Goal: Transaction & Acquisition: Purchase product/service

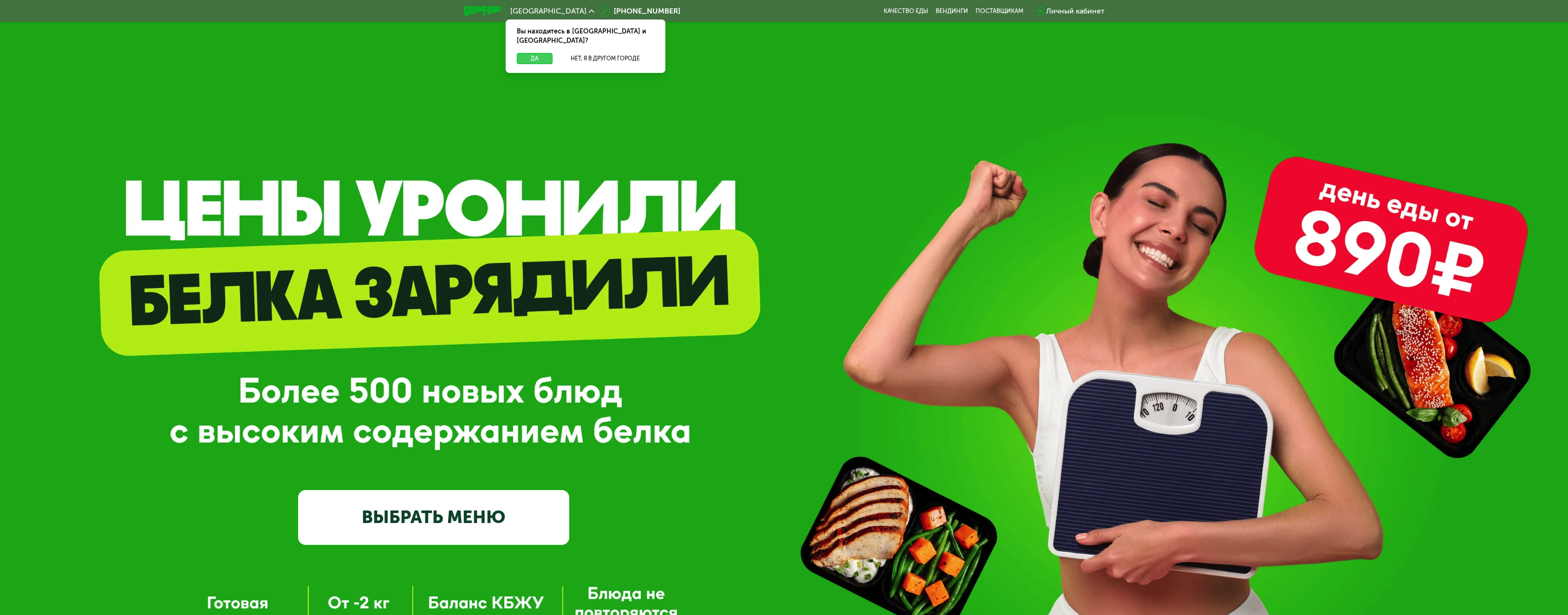
click at [541, 53] on button "Да" at bounding box center [535, 59] width 36 height 11
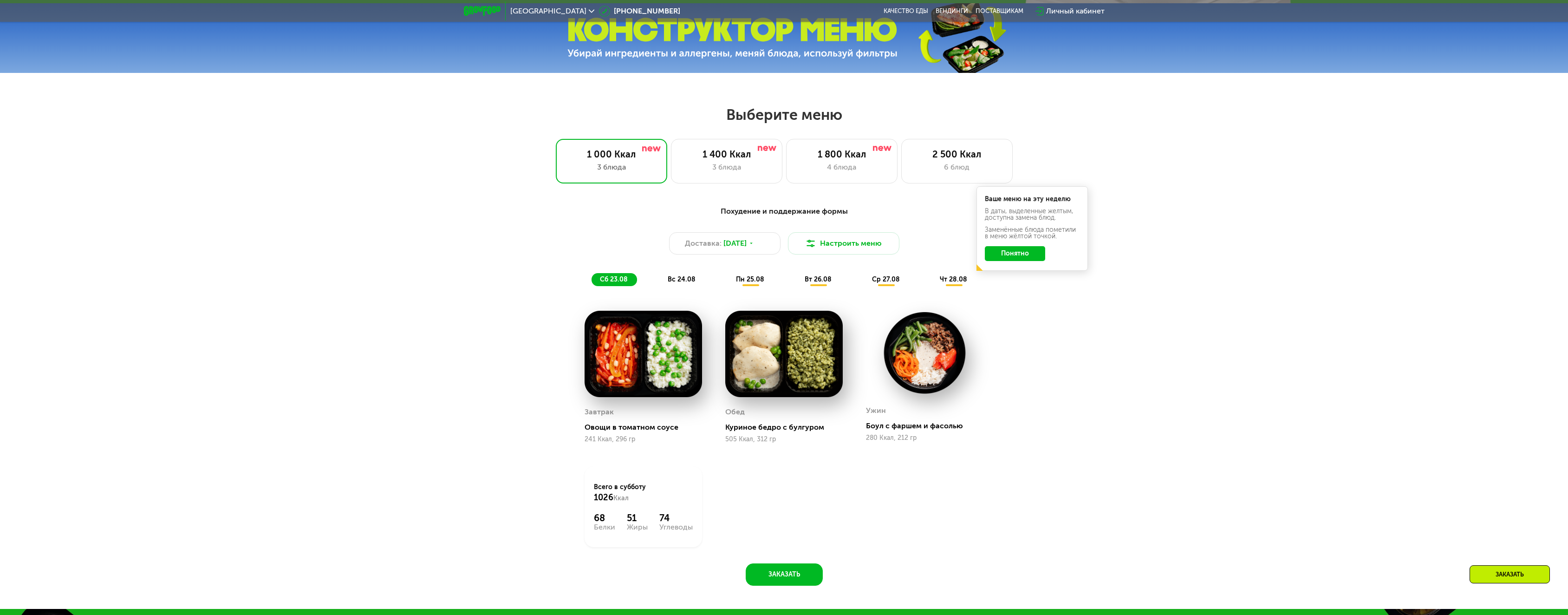
scroll to position [743, 0]
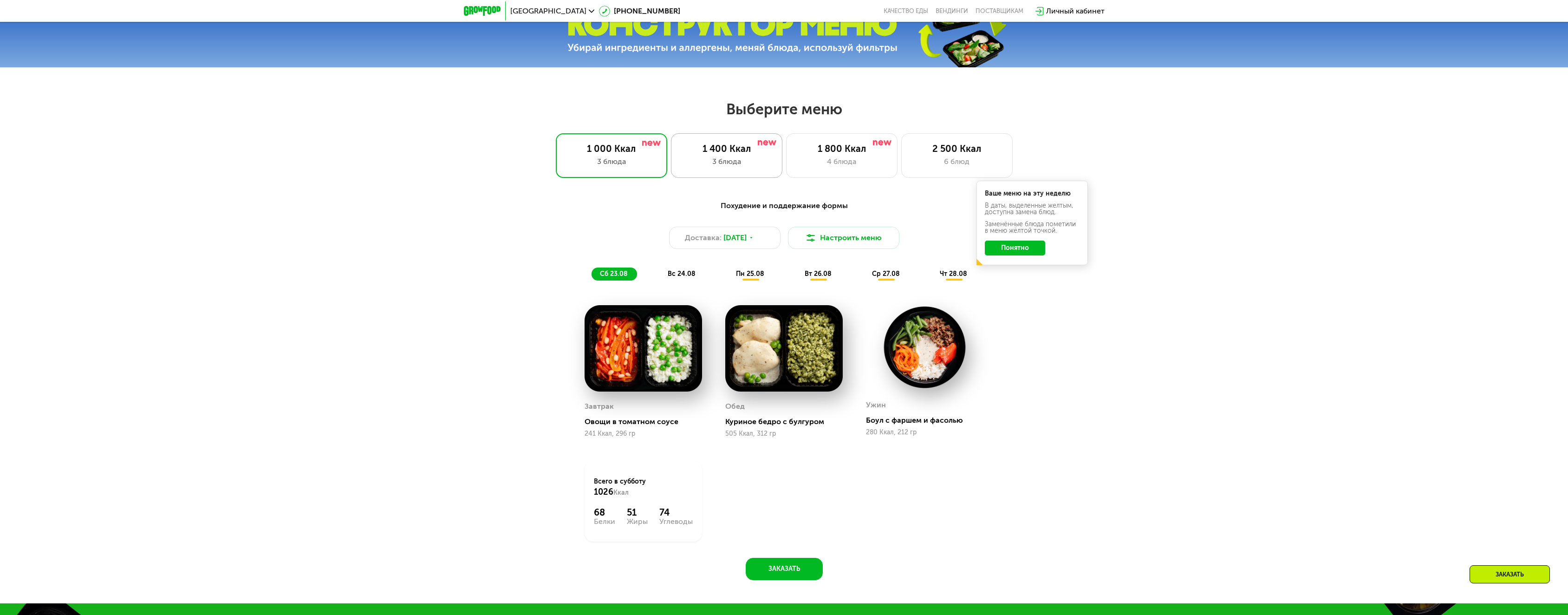
click at [786, 173] on div "1 400 Ккал 3 блюда" at bounding box center [841, 155] width 112 height 44
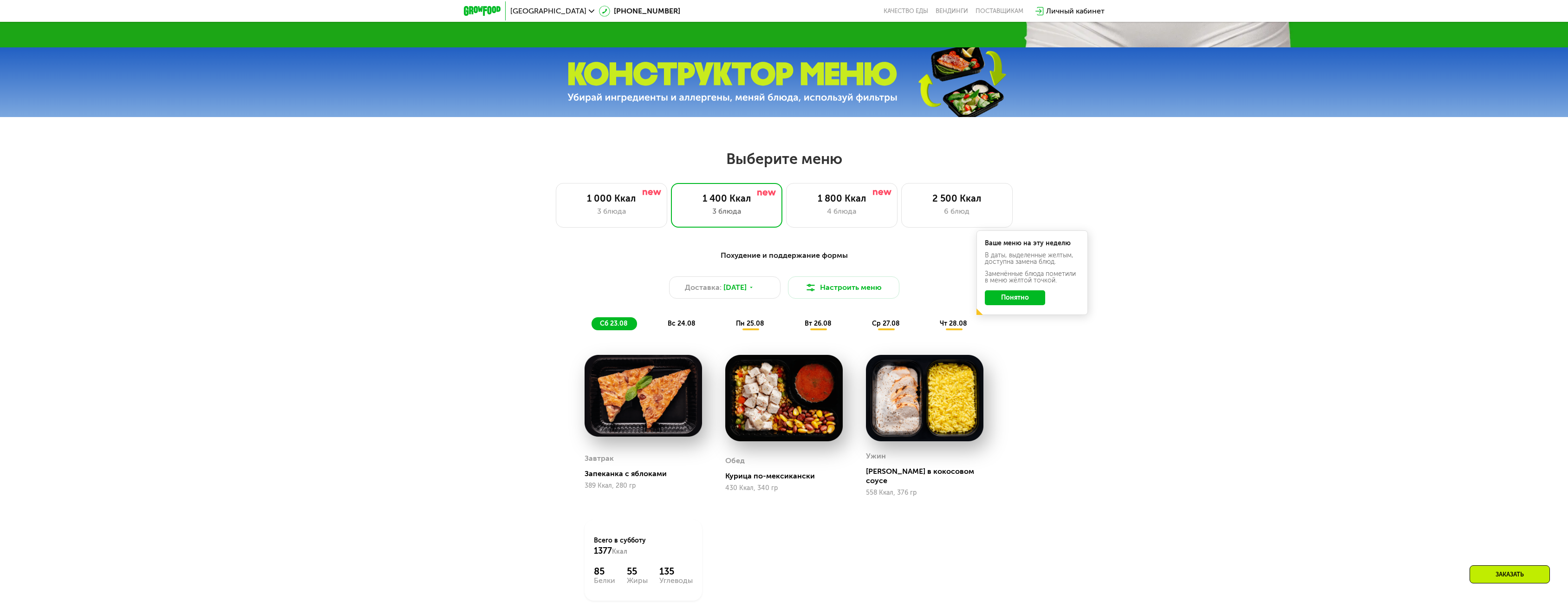
scroll to position [650, 0]
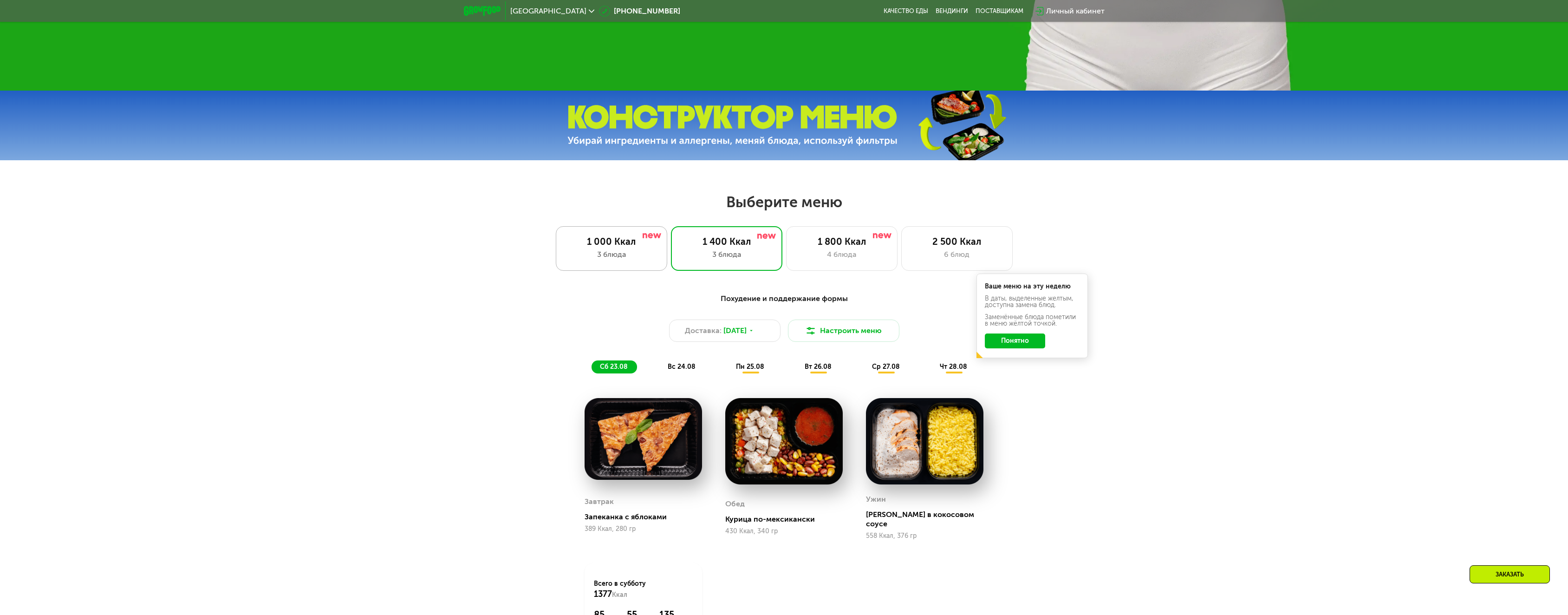
click at [671, 235] on div "1 000 Ккал 3 блюда" at bounding box center [727, 248] width 112 height 44
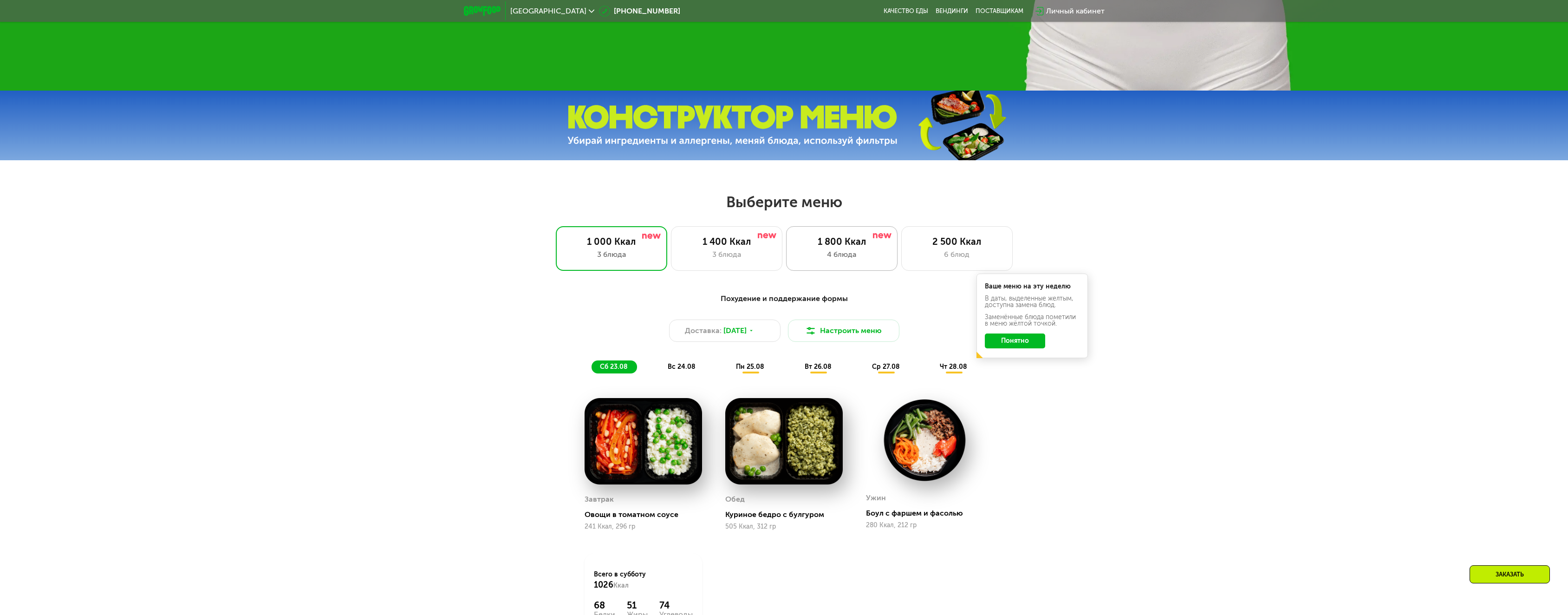
click at [851, 256] on div "4 блюда" at bounding box center [841, 254] width 92 height 11
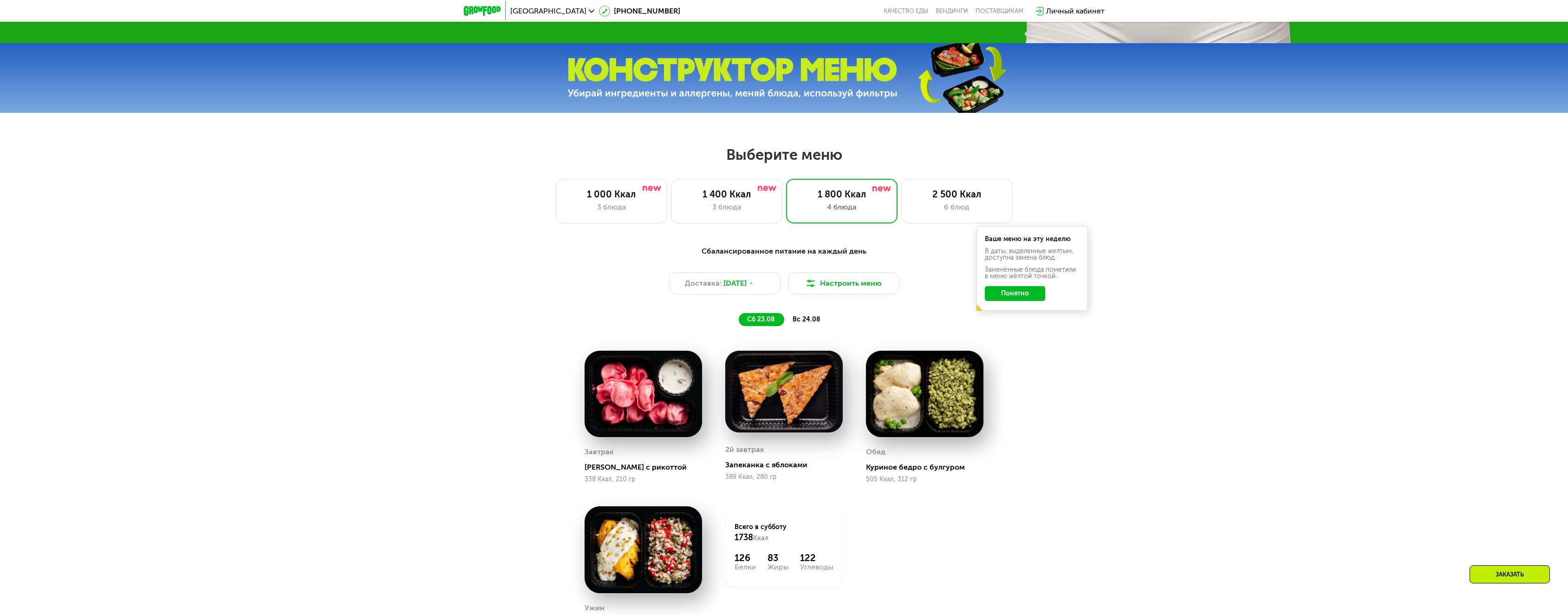
scroll to position [697, 0]
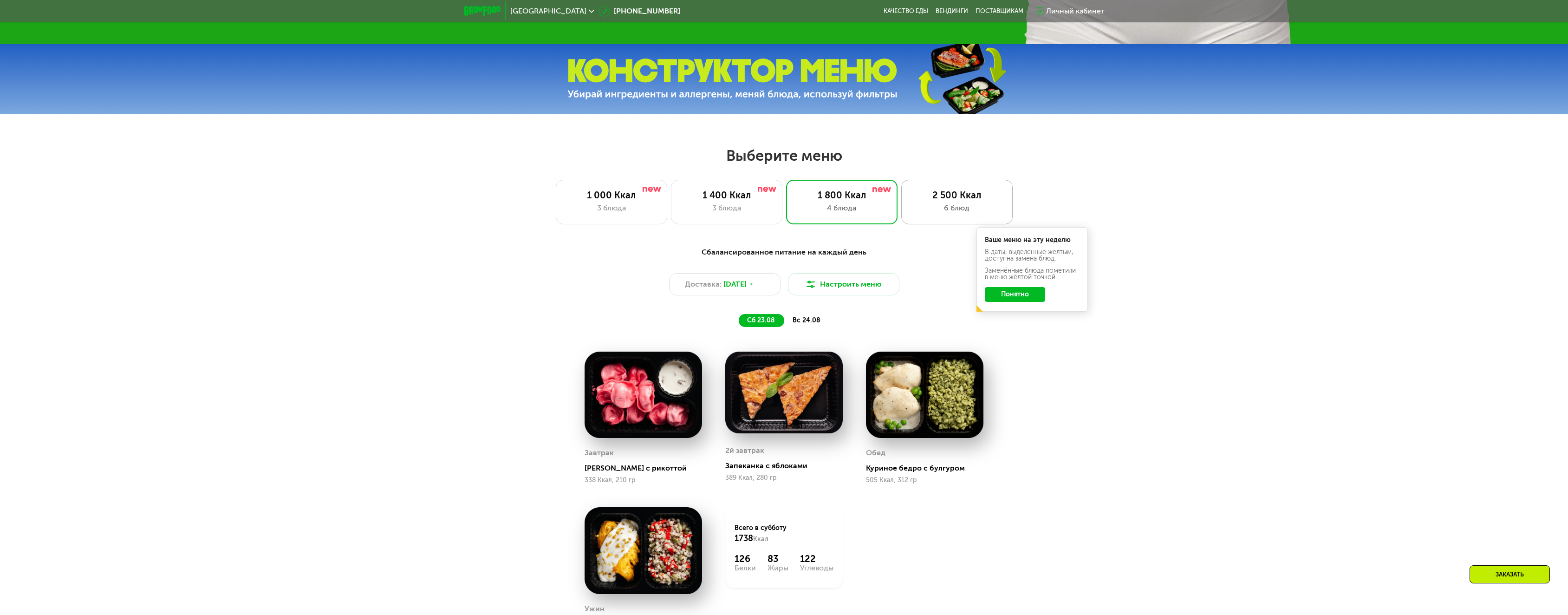
drag, startPoint x: 961, startPoint y: 211, endPoint x: 959, endPoint y: 206, distance: 5.4
click at [961, 211] on div "6 блюд" at bounding box center [957, 208] width 92 height 11
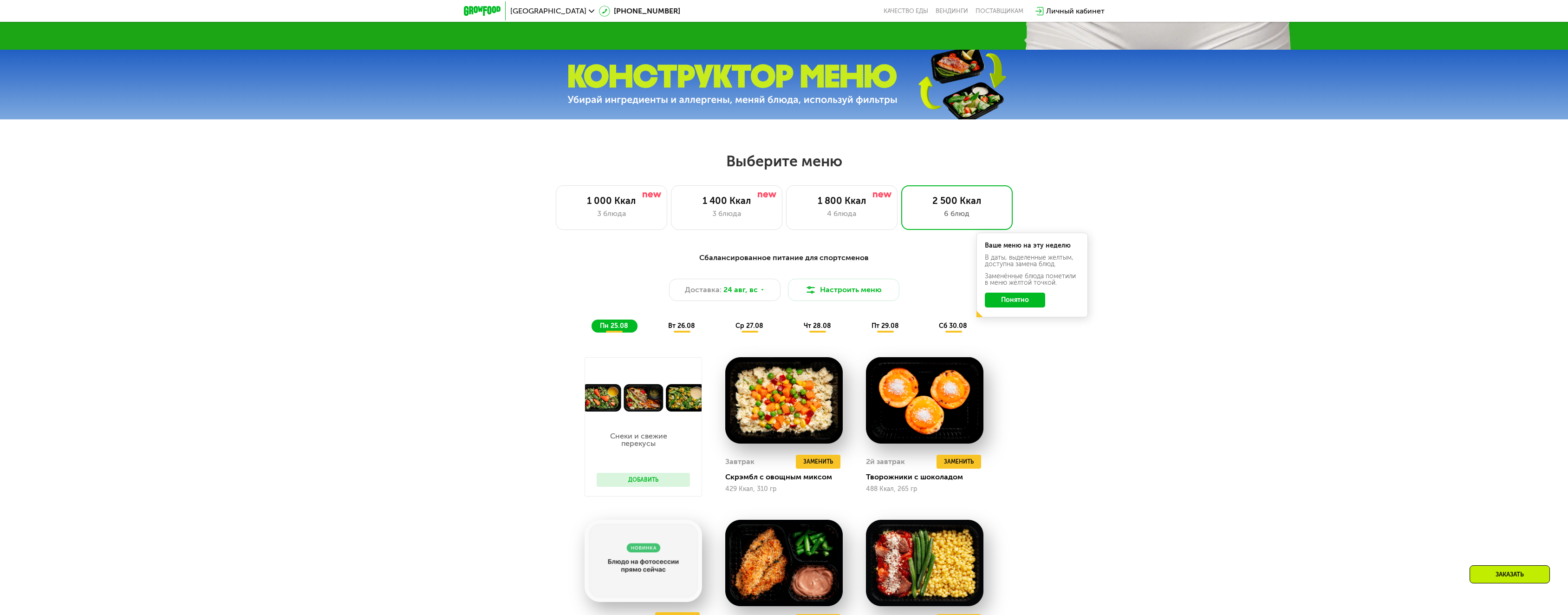
scroll to position [650, 0]
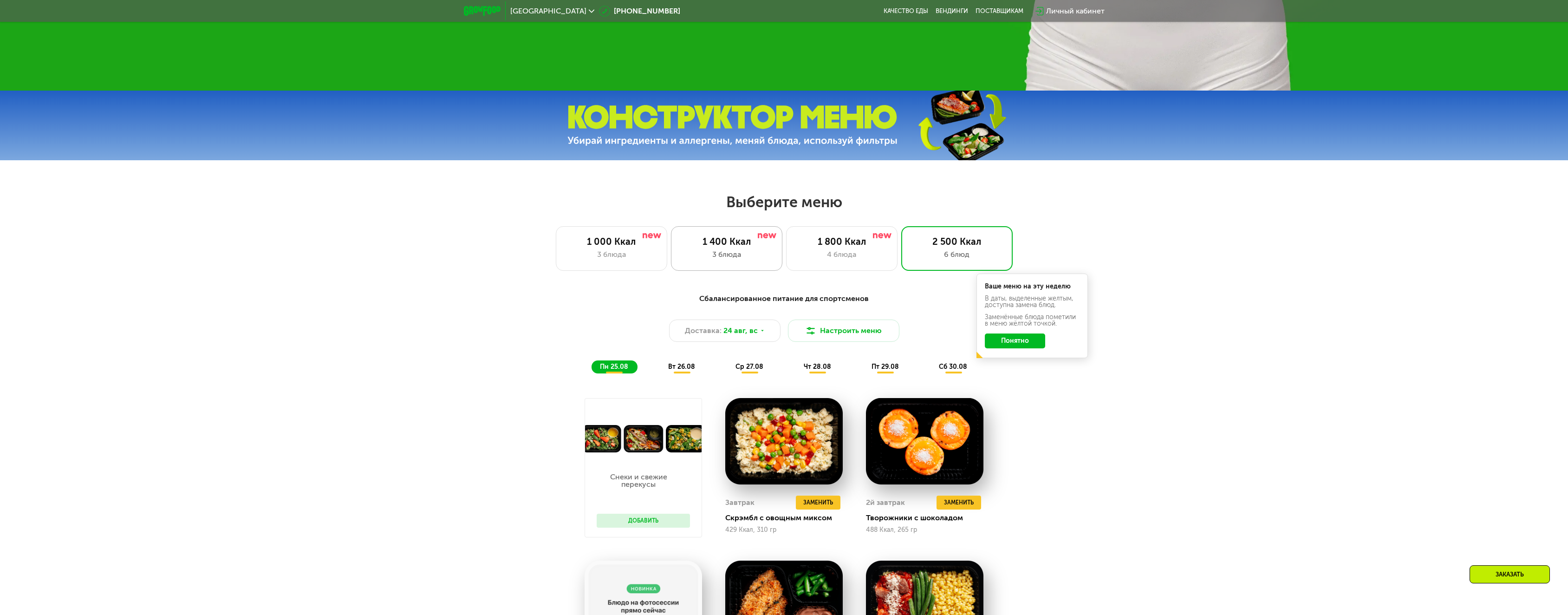
click at [761, 260] on div "3 блюда" at bounding box center [726, 254] width 92 height 11
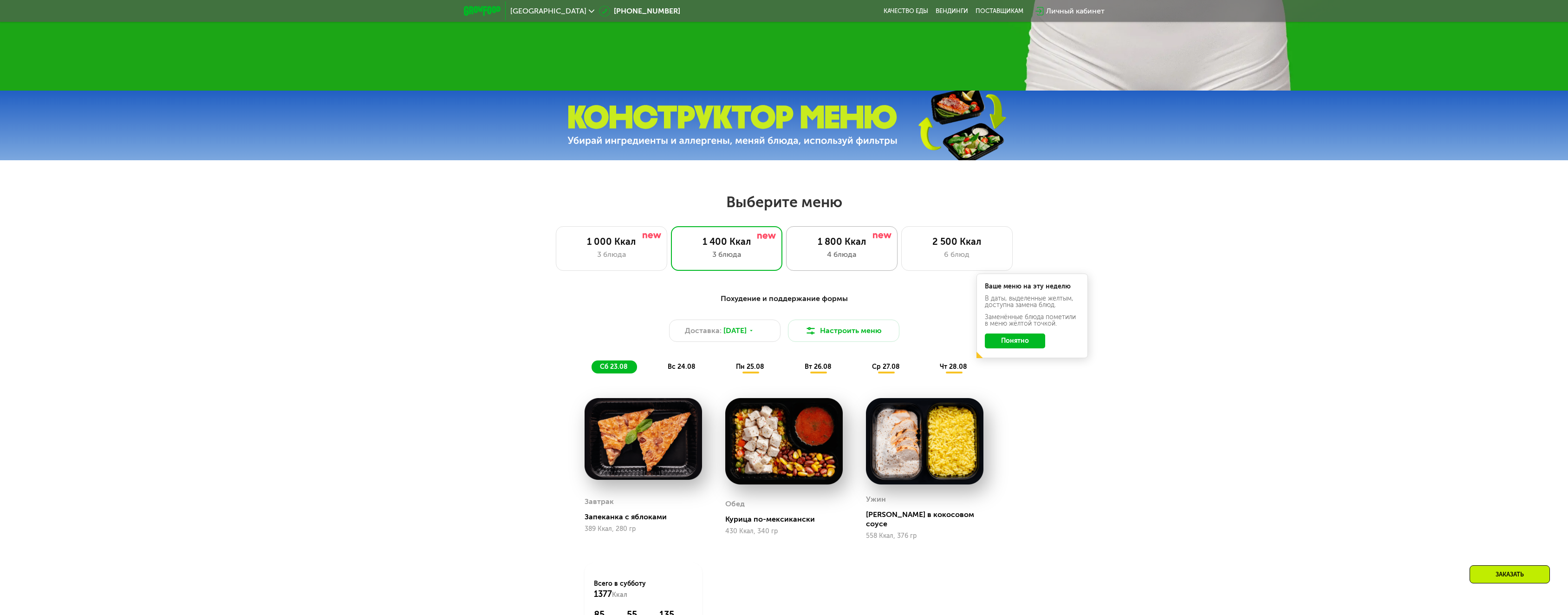
click at [901, 270] on div "1 800 Ккал 4 блюда" at bounding box center [957, 248] width 112 height 44
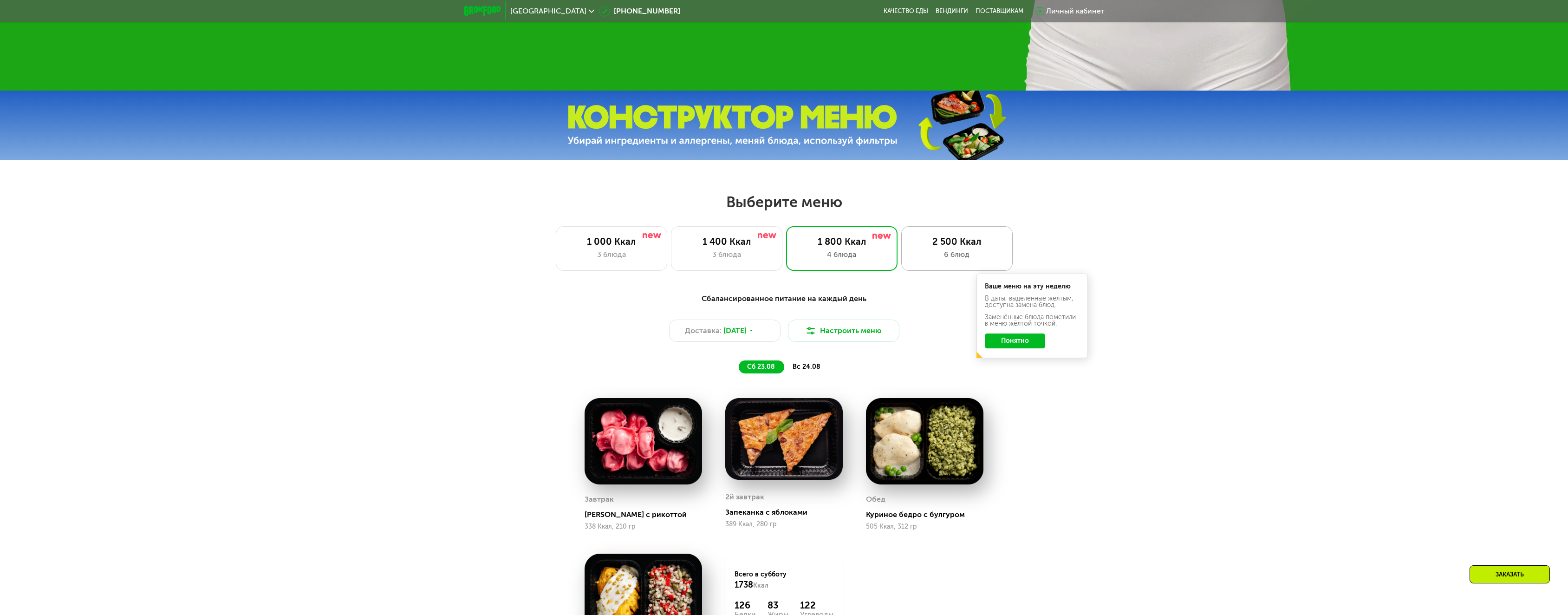
click at [974, 263] on div "2 500 Ккал 6 блюд" at bounding box center [957, 248] width 112 height 44
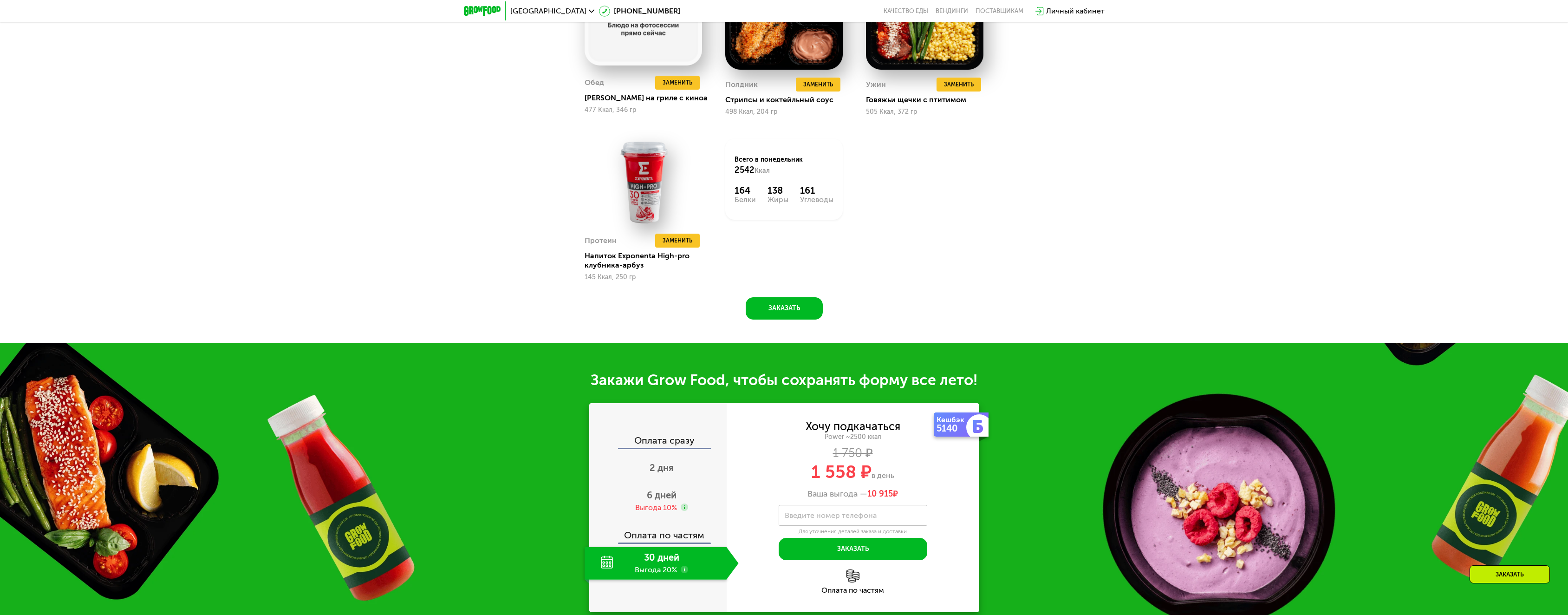
scroll to position [1254, 0]
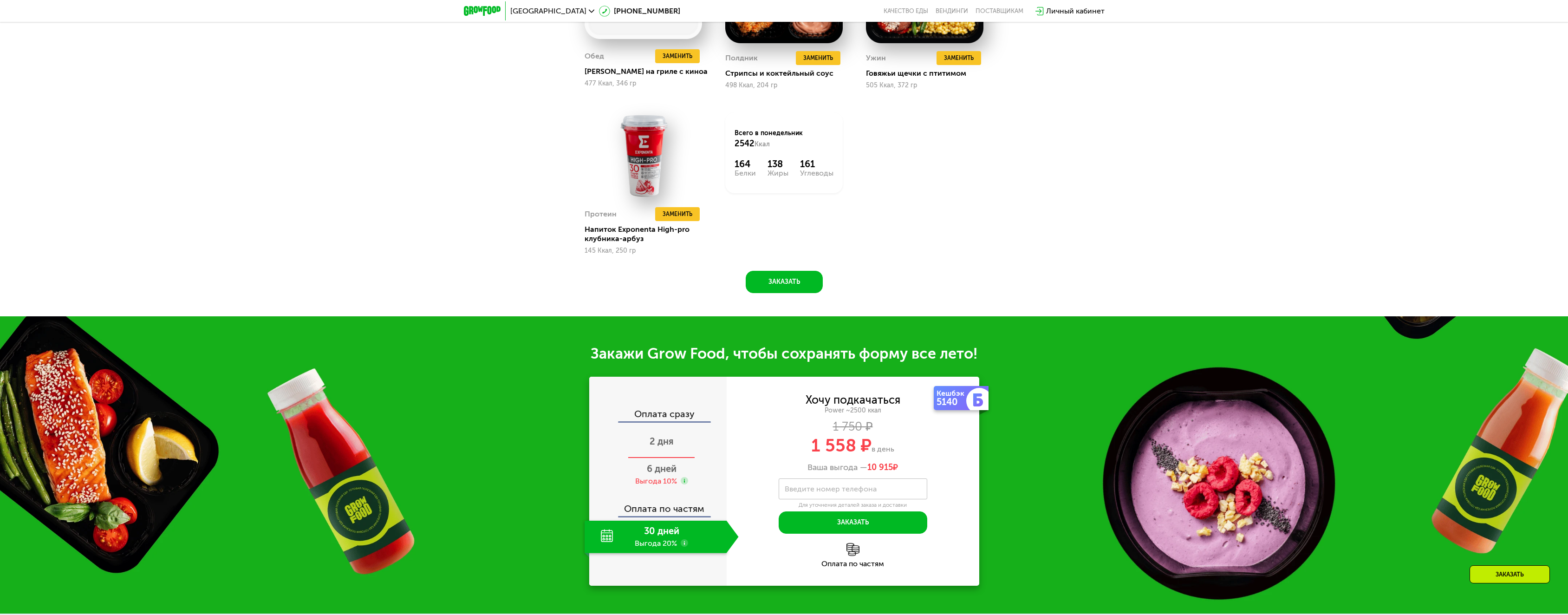
click at [662, 447] on span "2 дня" at bounding box center [661, 441] width 24 height 11
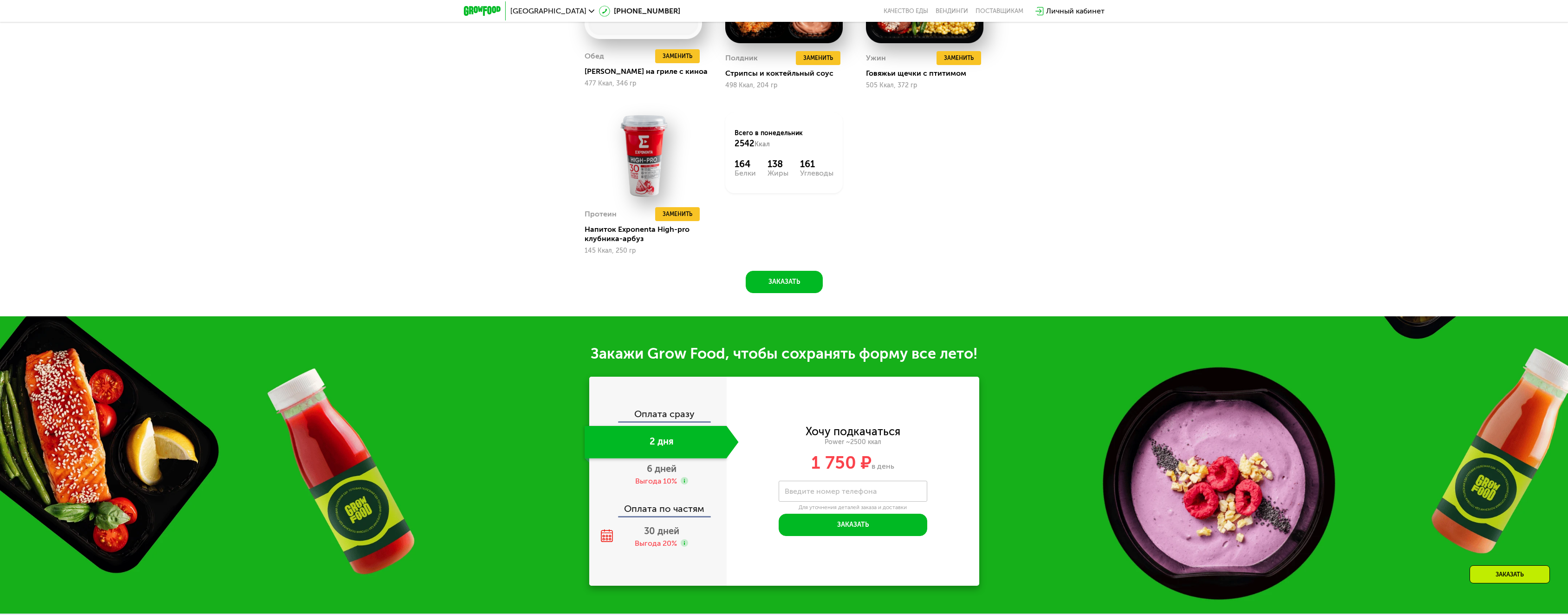
click at [676, 414] on div "Оплата сразу" at bounding box center [658, 415] width 137 height 12
click at [675, 474] on span "6 дней" at bounding box center [662, 468] width 30 height 11
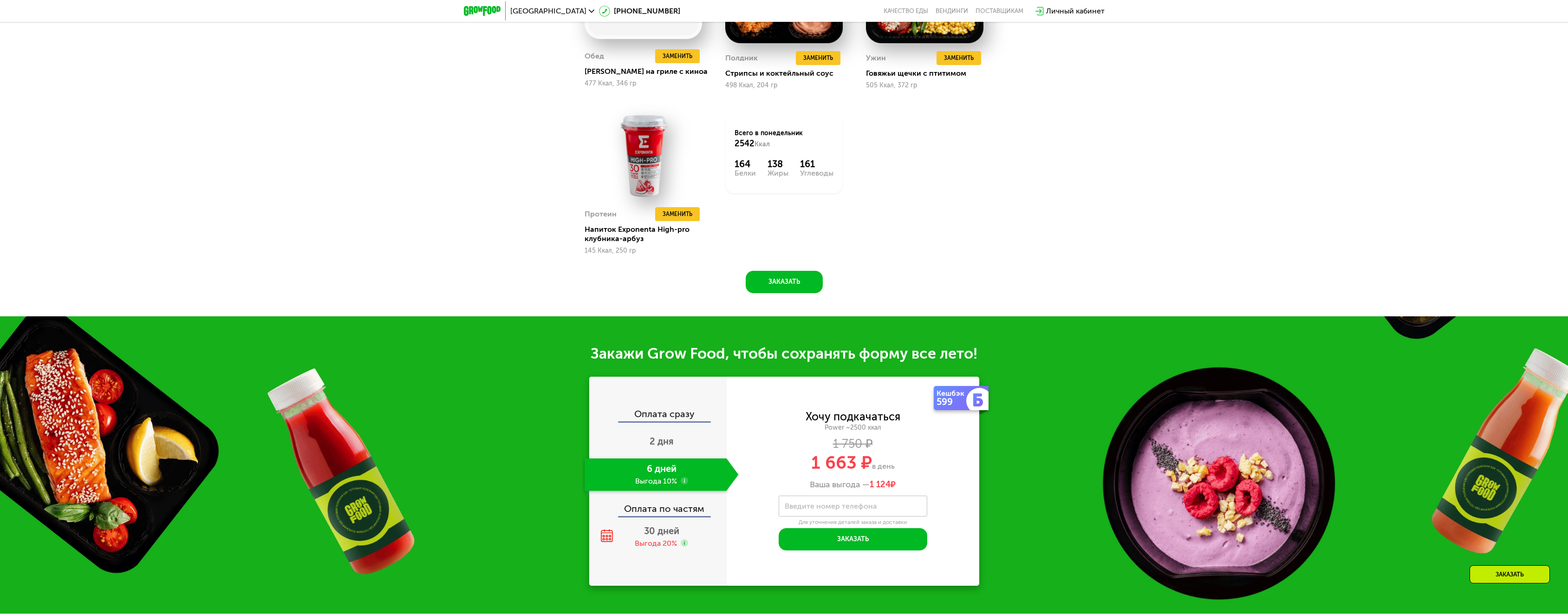
click at [679, 510] on div "Оплата по частям" at bounding box center [658, 505] width 137 height 21
click at [670, 542] on div "Выгода 20%" at bounding box center [656, 543] width 42 height 10
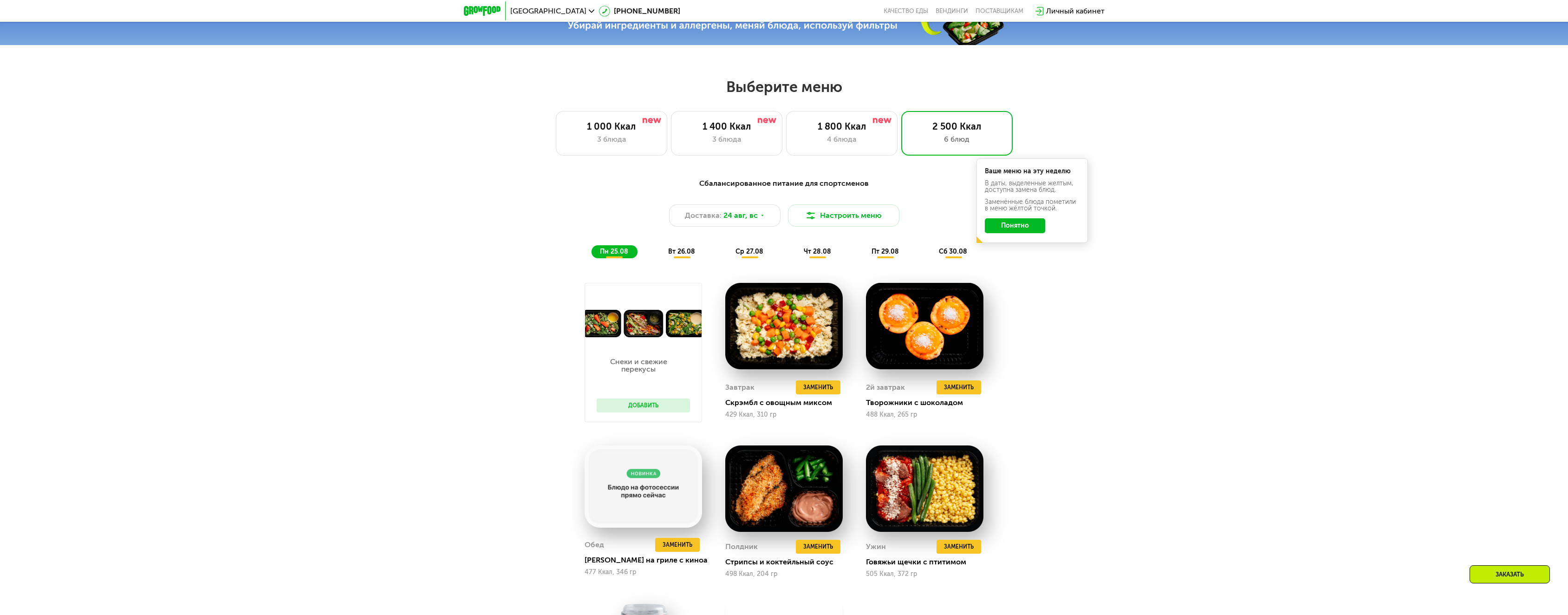
scroll to position [697, 0]
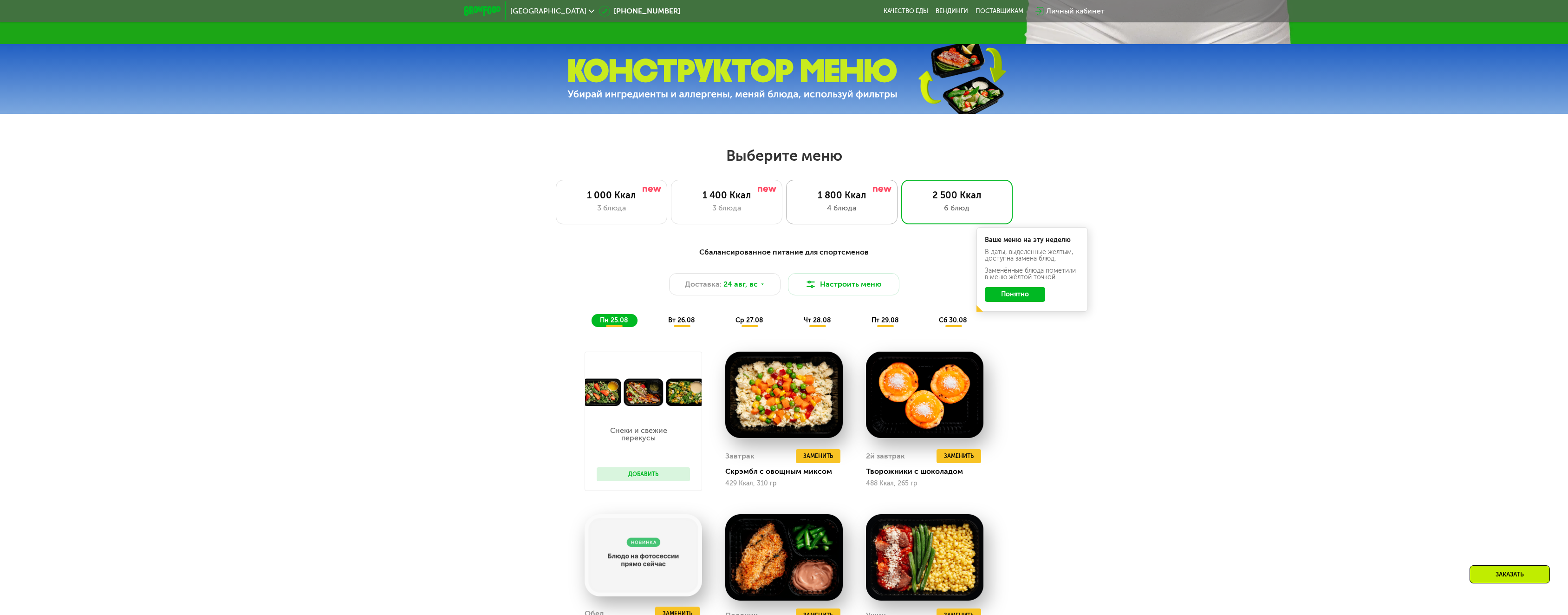
click at [901, 217] on div "1 800 Ккал 4 блюда" at bounding box center [957, 201] width 112 height 44
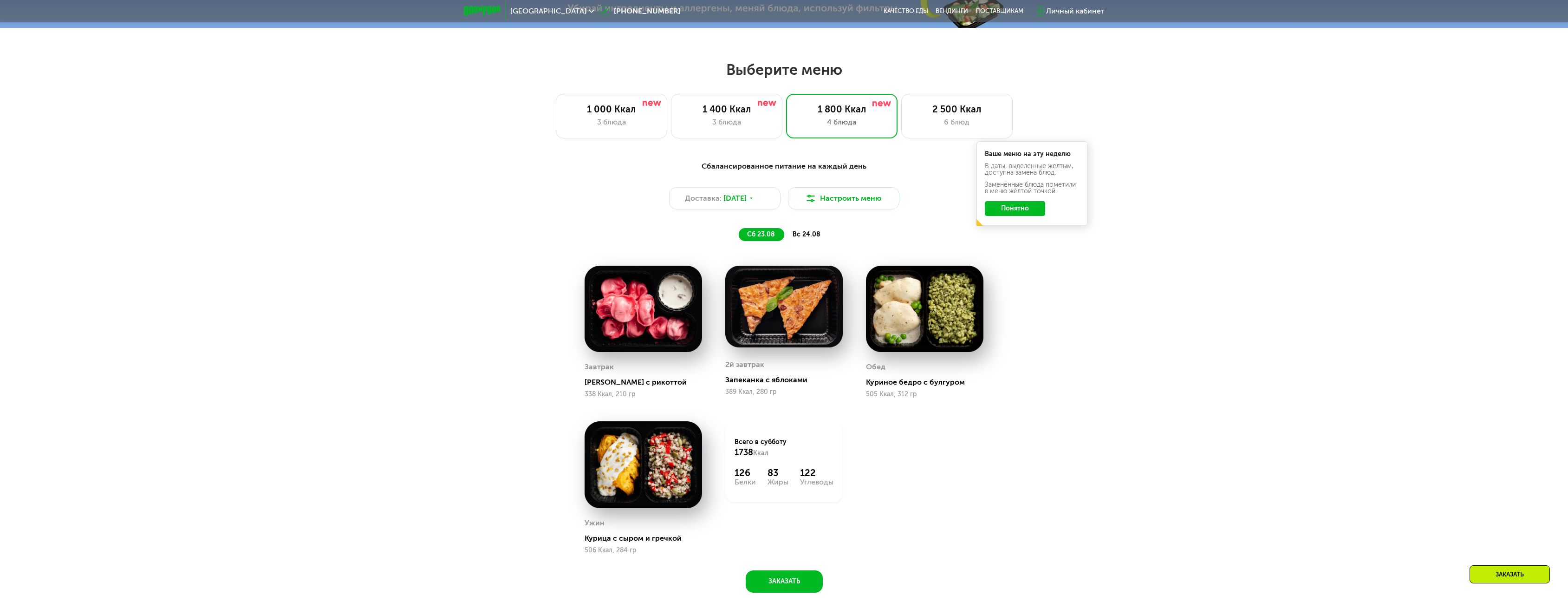
scroll to position [836, 0]
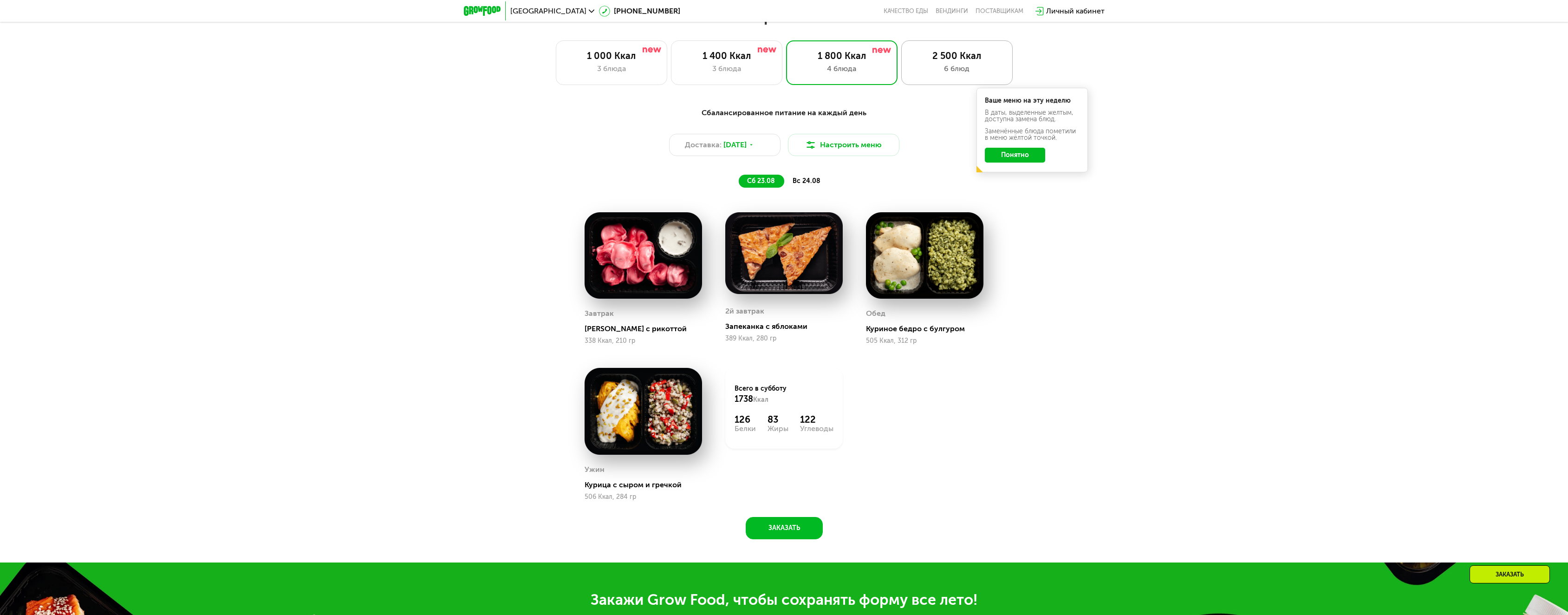
click at [941, 74] on div "6 блюд" at bounding box center [957, 69] width 92 height 11
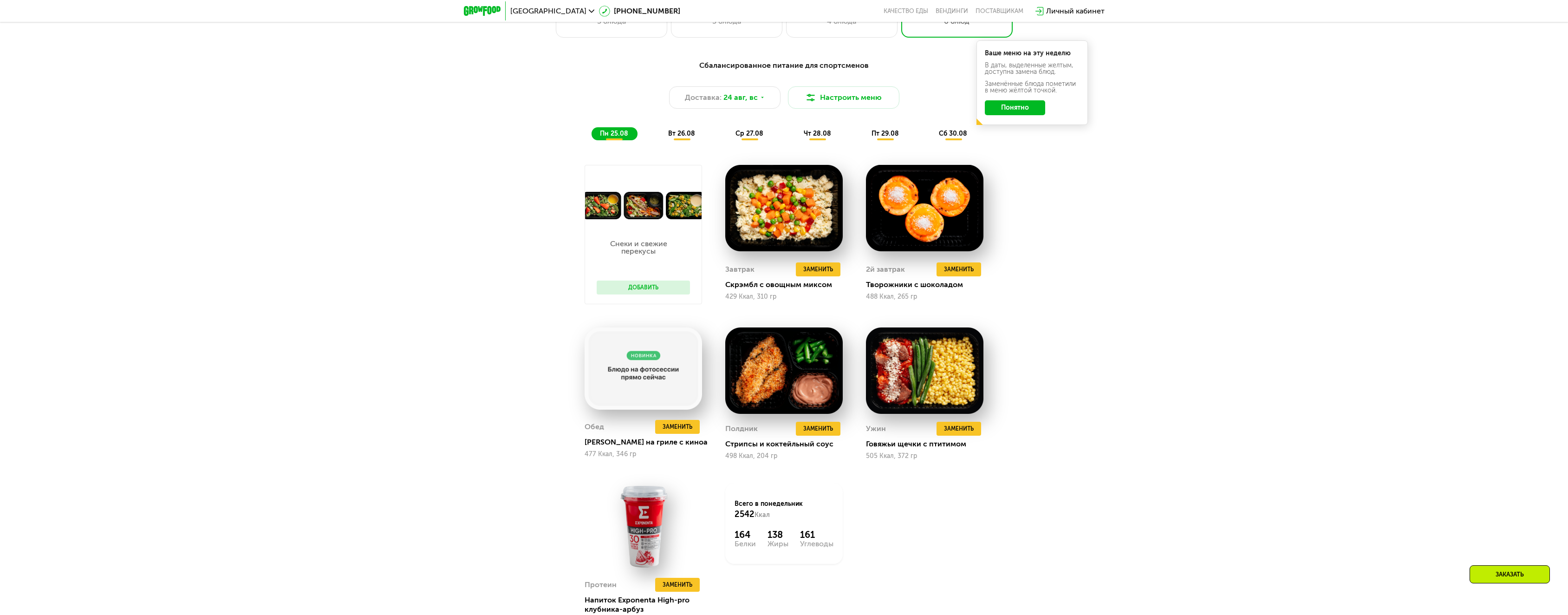
scroll to position [882, 0]
click at [687, 135] on span "вт 26.08" at bounding box center [681, 134] width 27 height 8
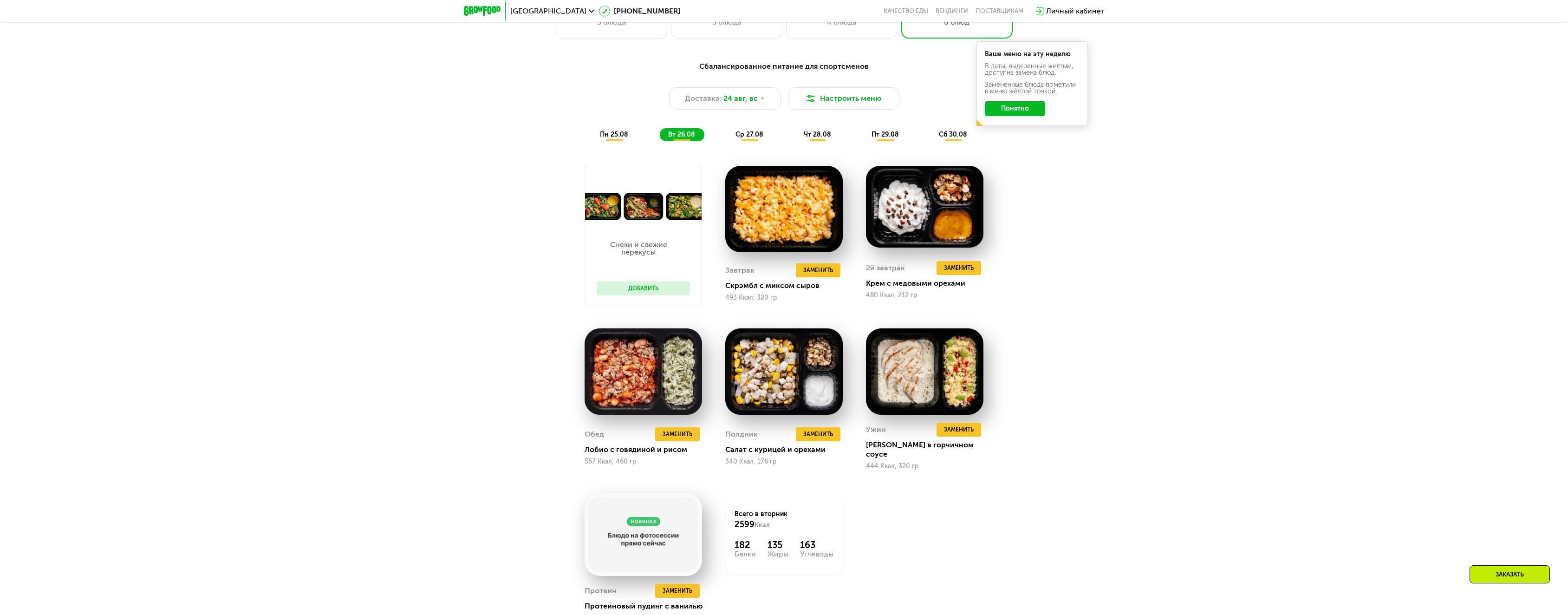
click at [755, 135] on span "ср 27.08" at bounding box center [749, 134] width 28 height 8
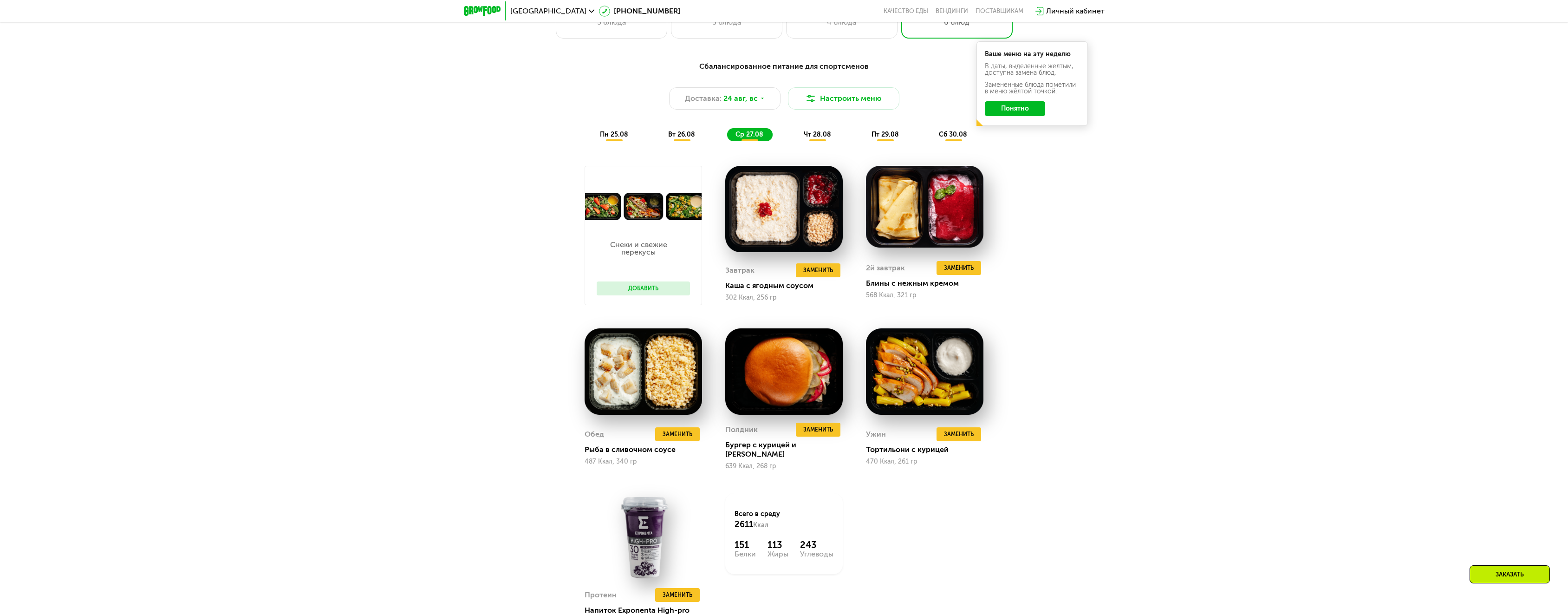
click at [827, 135] on span "чт 28.08" at bounding box center [818, 134] width 27 height 8
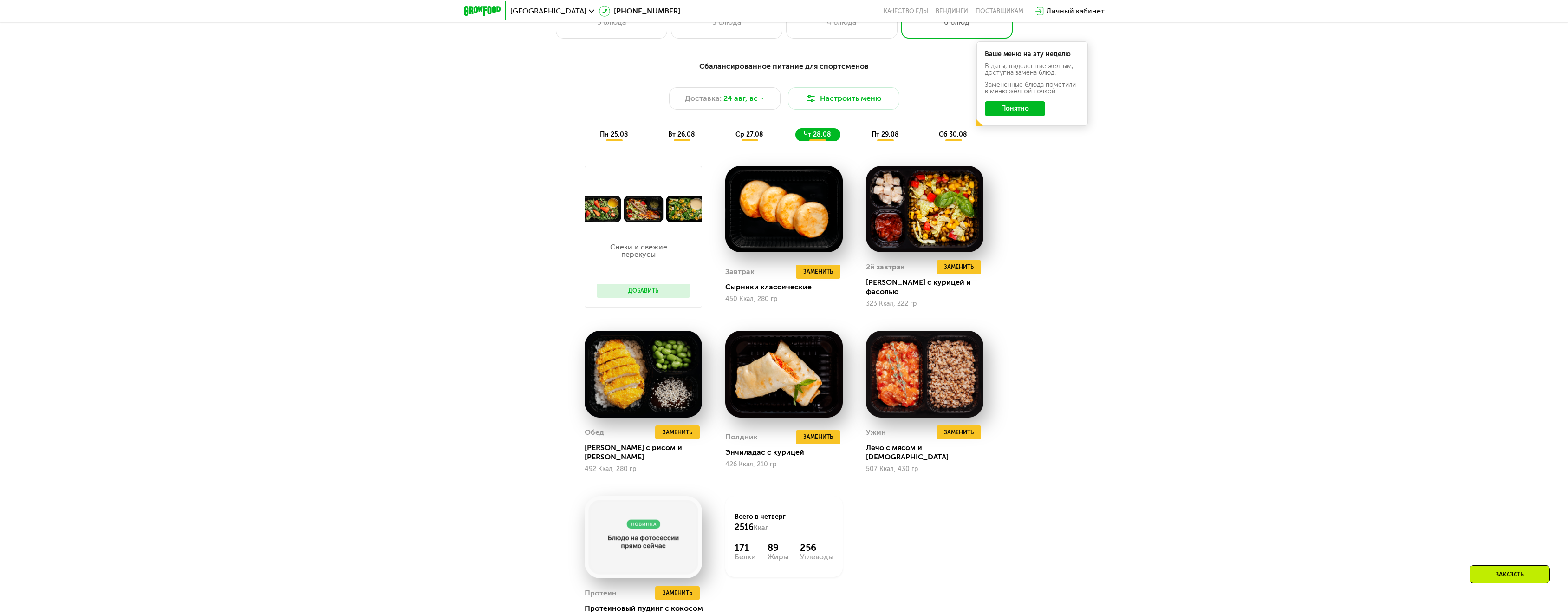
click at [876, 137] on span "пт 29.08" at bounding box center [885, 134] width 27 height 8
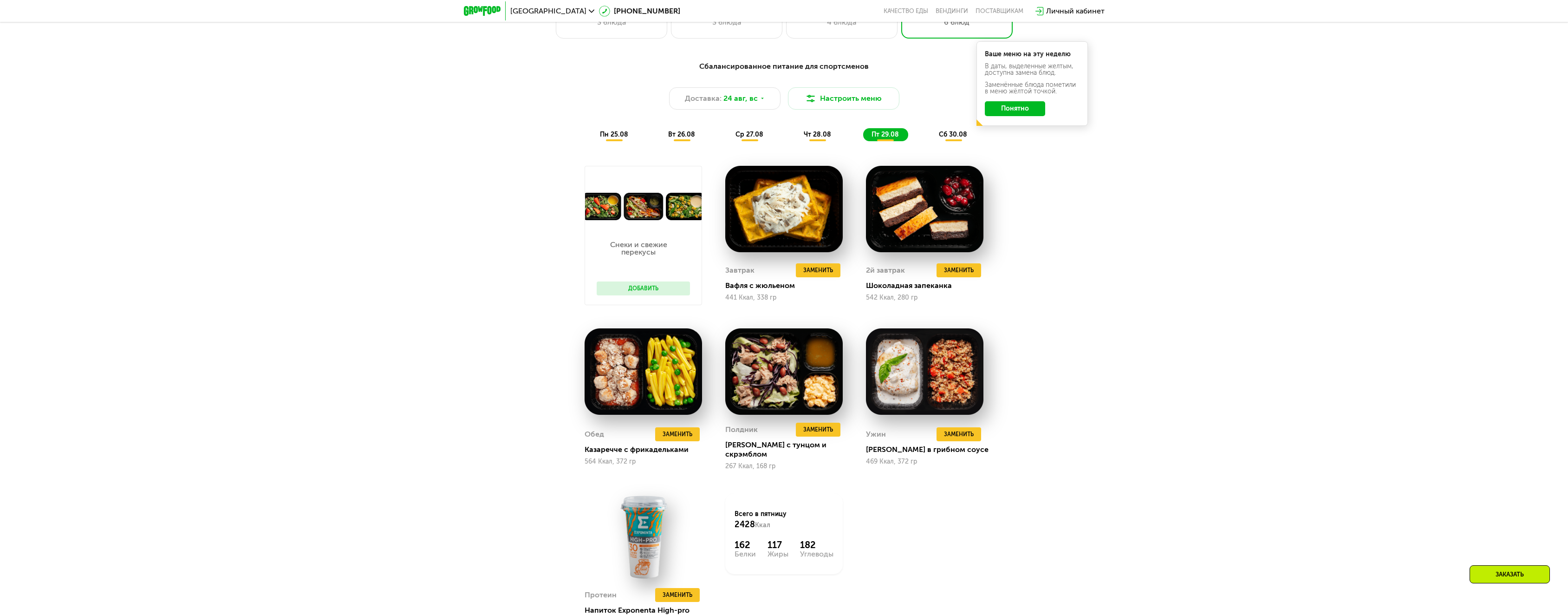
click at [957, 133] on span "сб 30.08" at bounding box center [952, 134] width 28 height 8
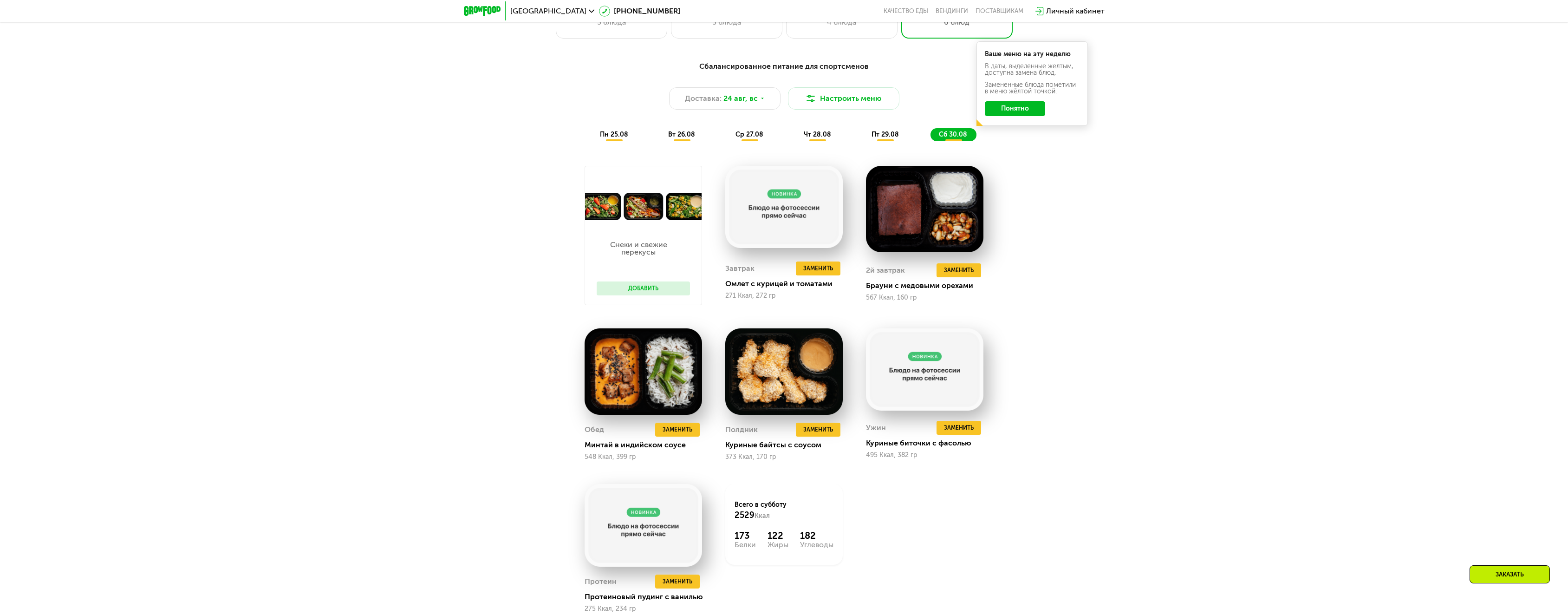
click at [625, 138] on span "пн 25.08" at bounding box center [614, 134] width 28 height 8
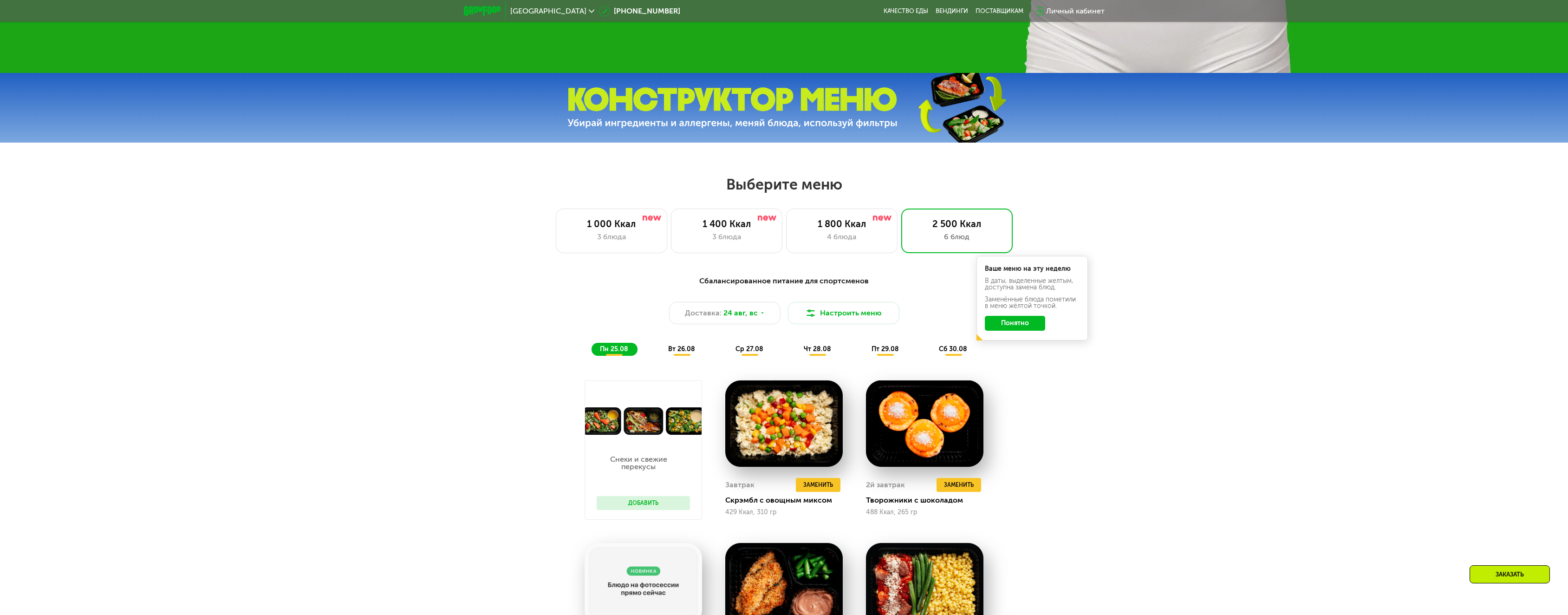
scroll to position [650, 0]
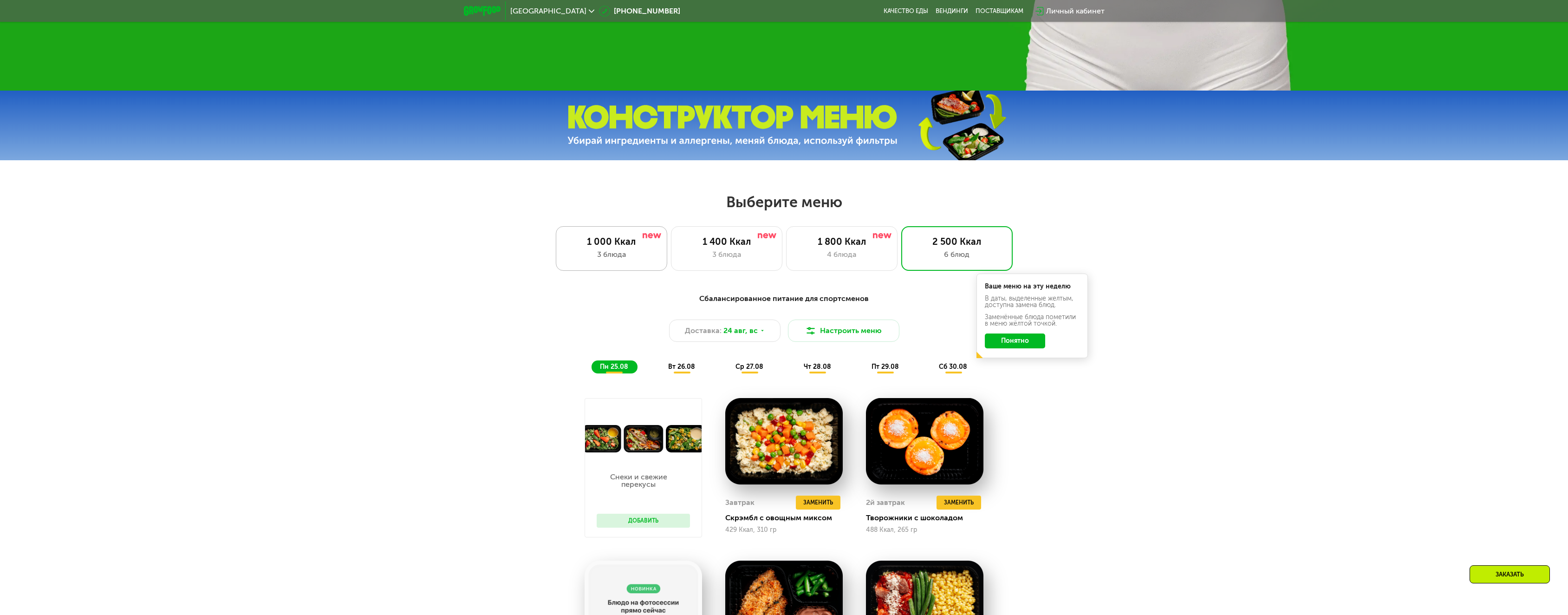
click at [650, 260] on div "3 блюда" at bounding box center [611, 254] width 92 height 11
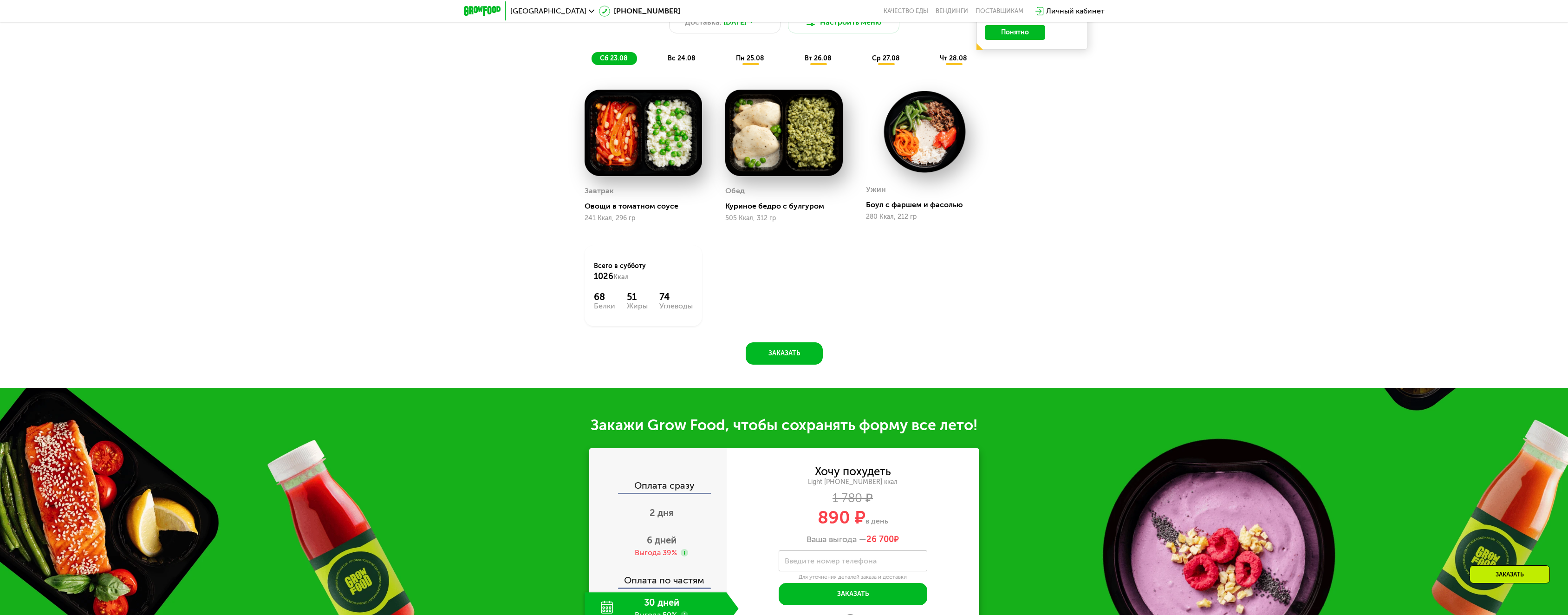
scroll to position [1115, 0]
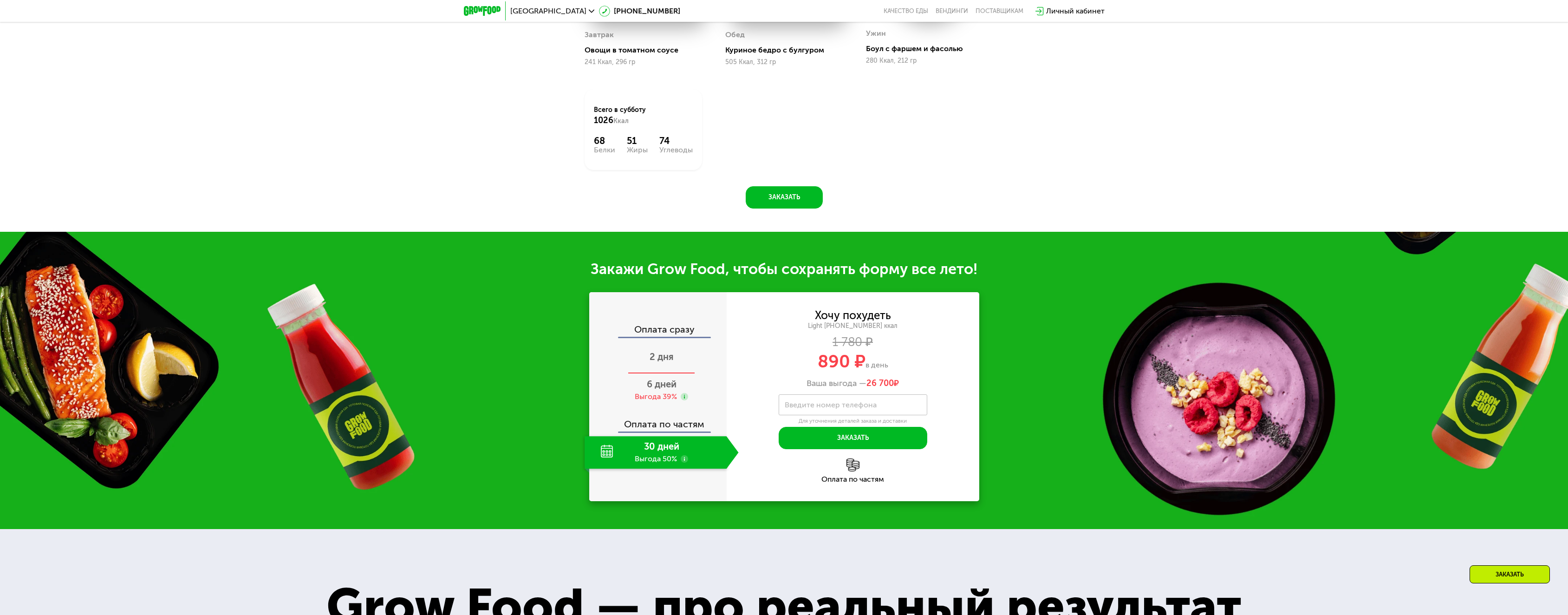
click at [655, 362] on span "2 дня" at bounding box center [661, 357] width 24 height 11
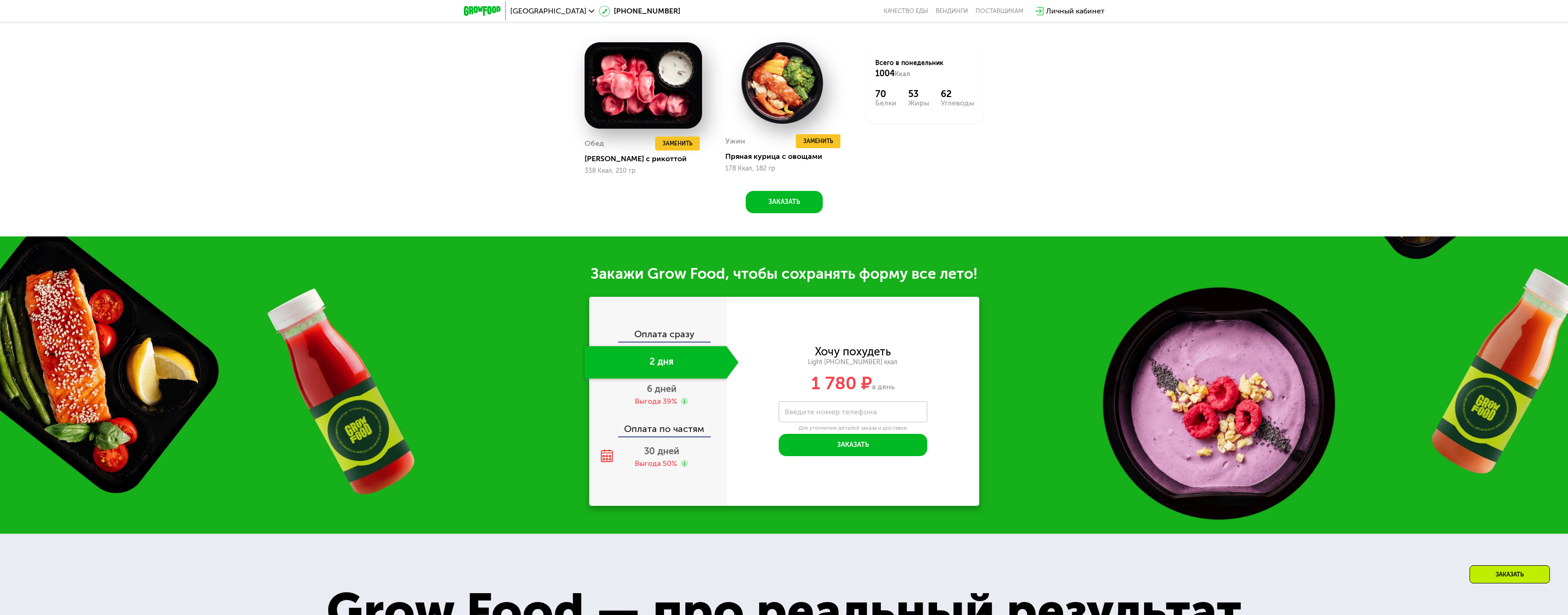
scroll to position [1173, 0]
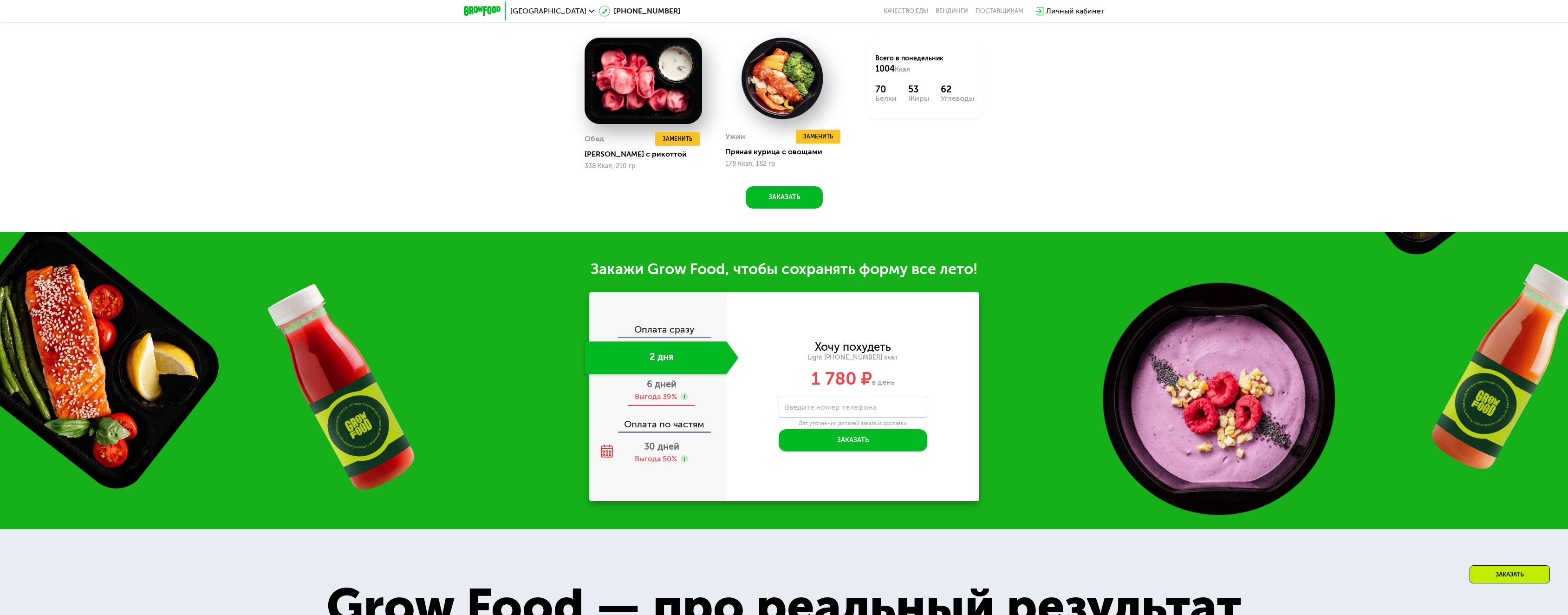
click at [666, 399] on div "Выгода 39%" at bounding box center [656, 397] width 42 height 10
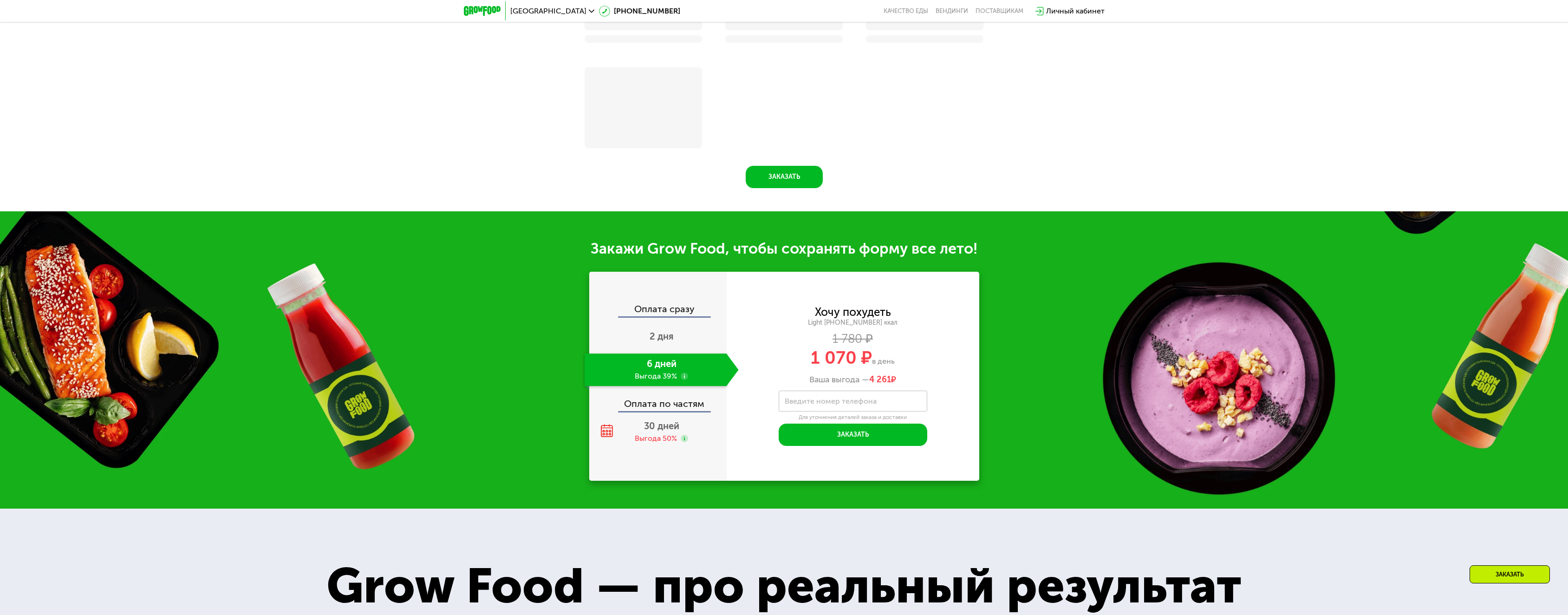
scroll to position [1153, 0]
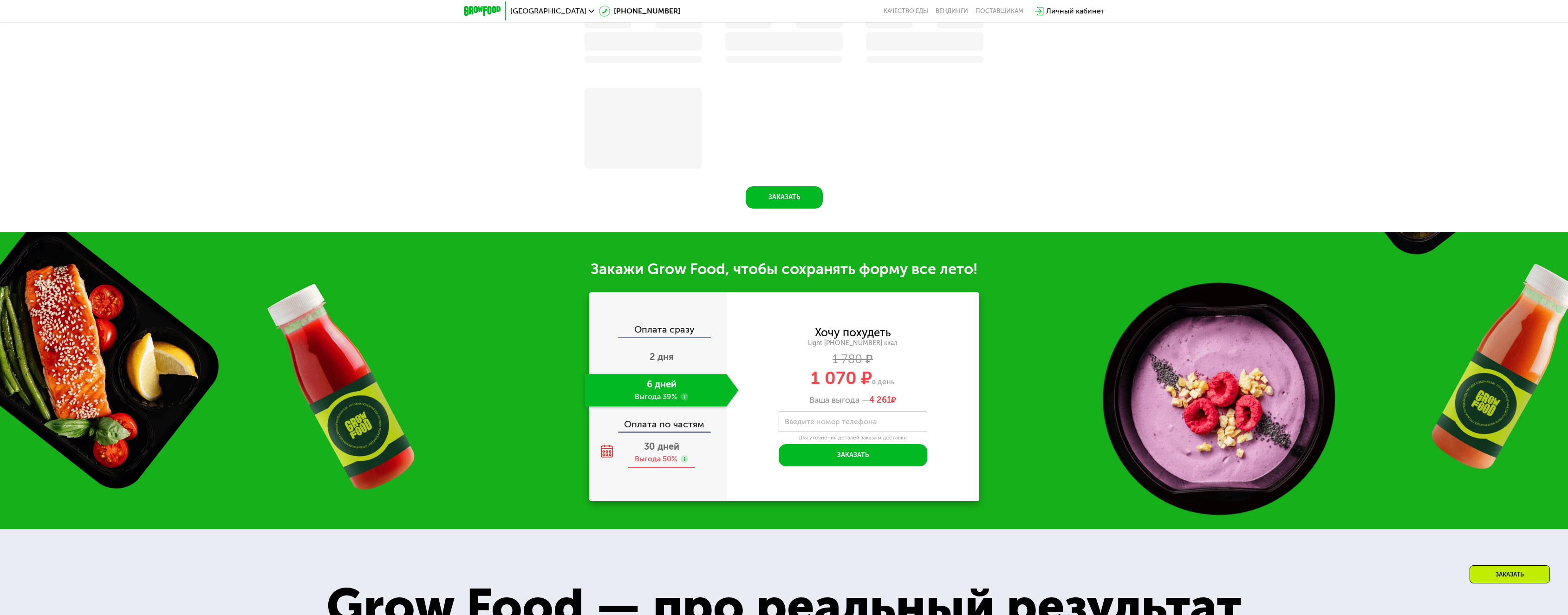
click at [663, 448] on span "30 дней" at bounding box center [662, 446] width 36 height 11
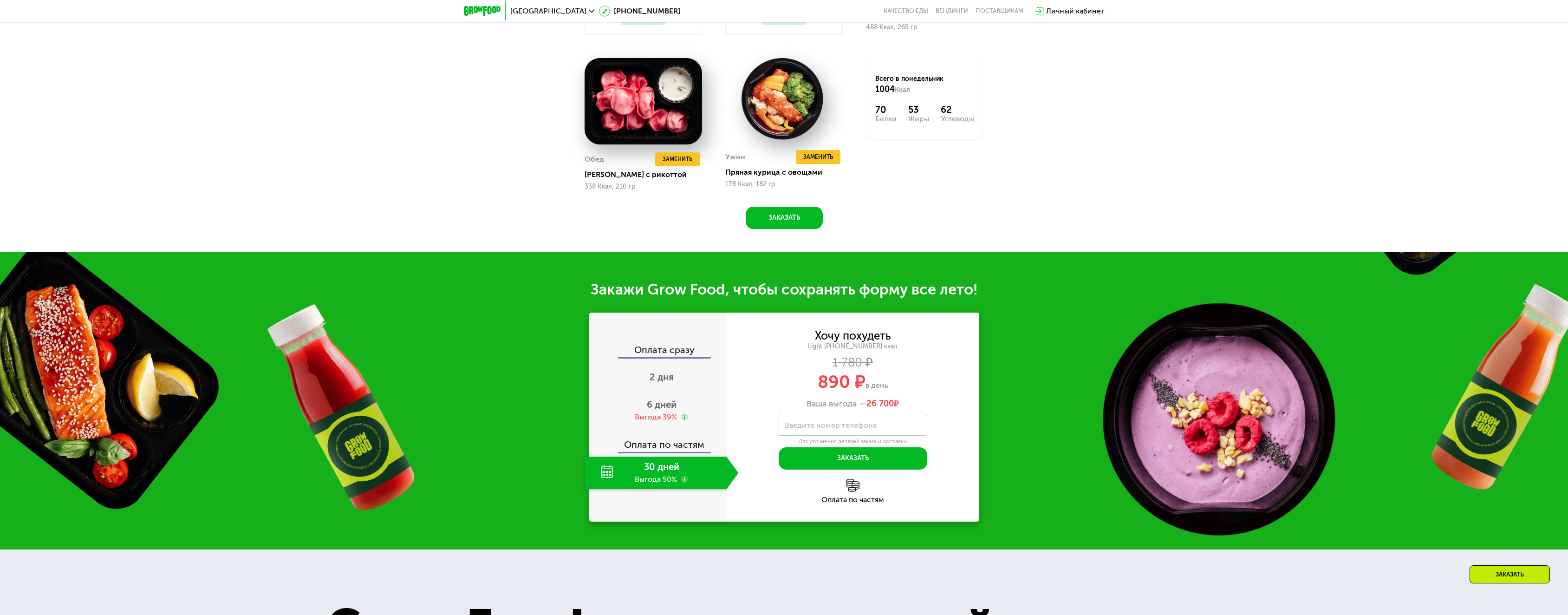
scroll to position [1173, 0]
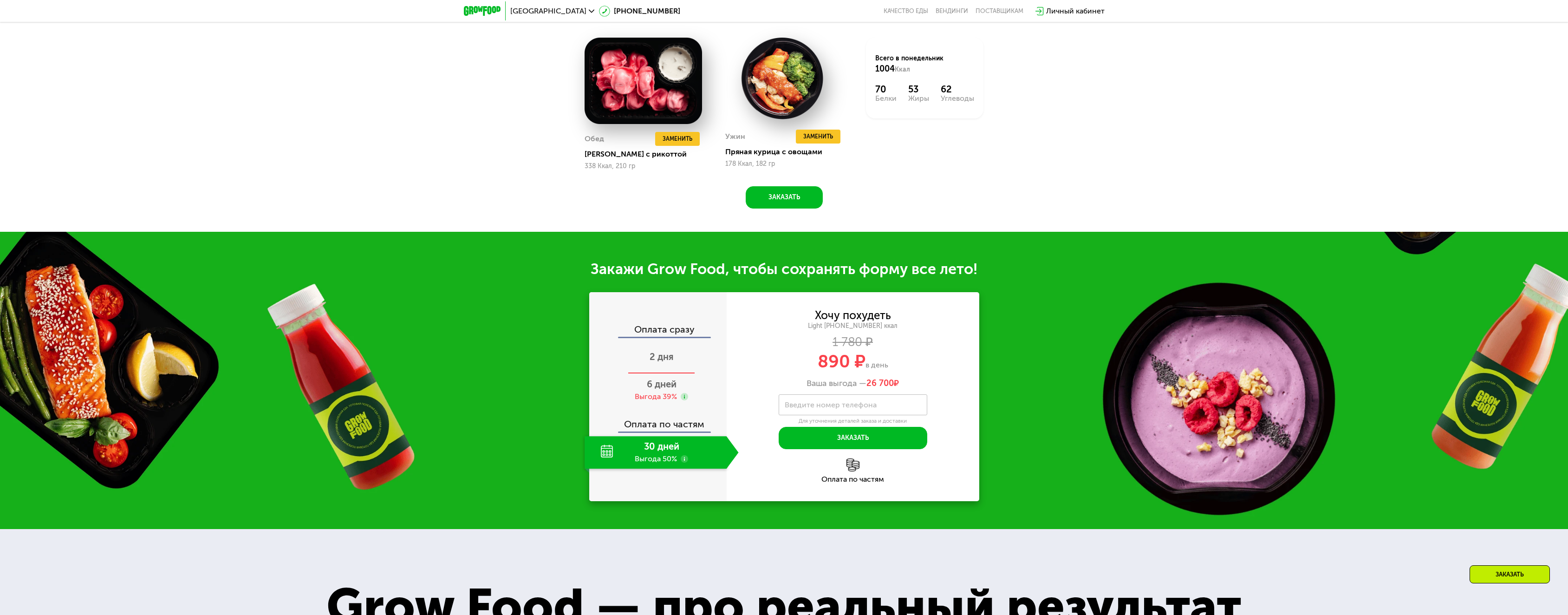
click at [668, 368] on div "2 дня" at bounding box center [661, 357] width 154 height 32
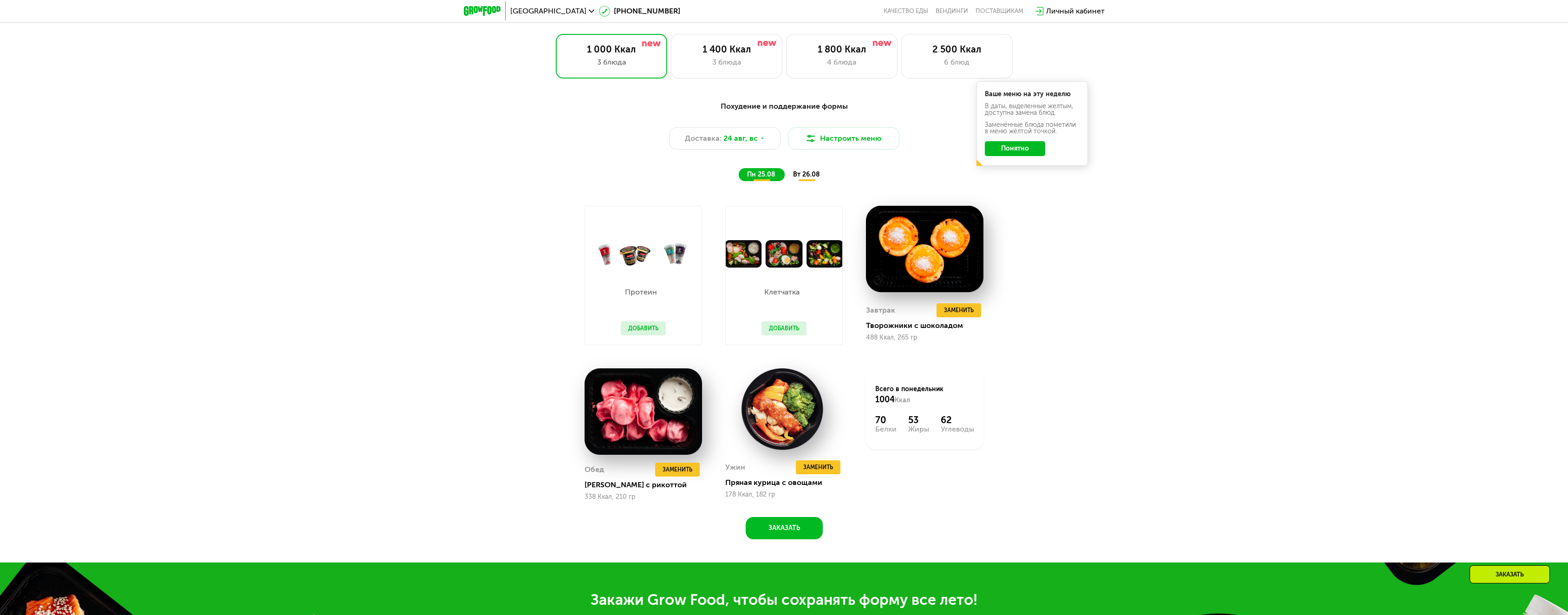
scroll to position [848, 0]
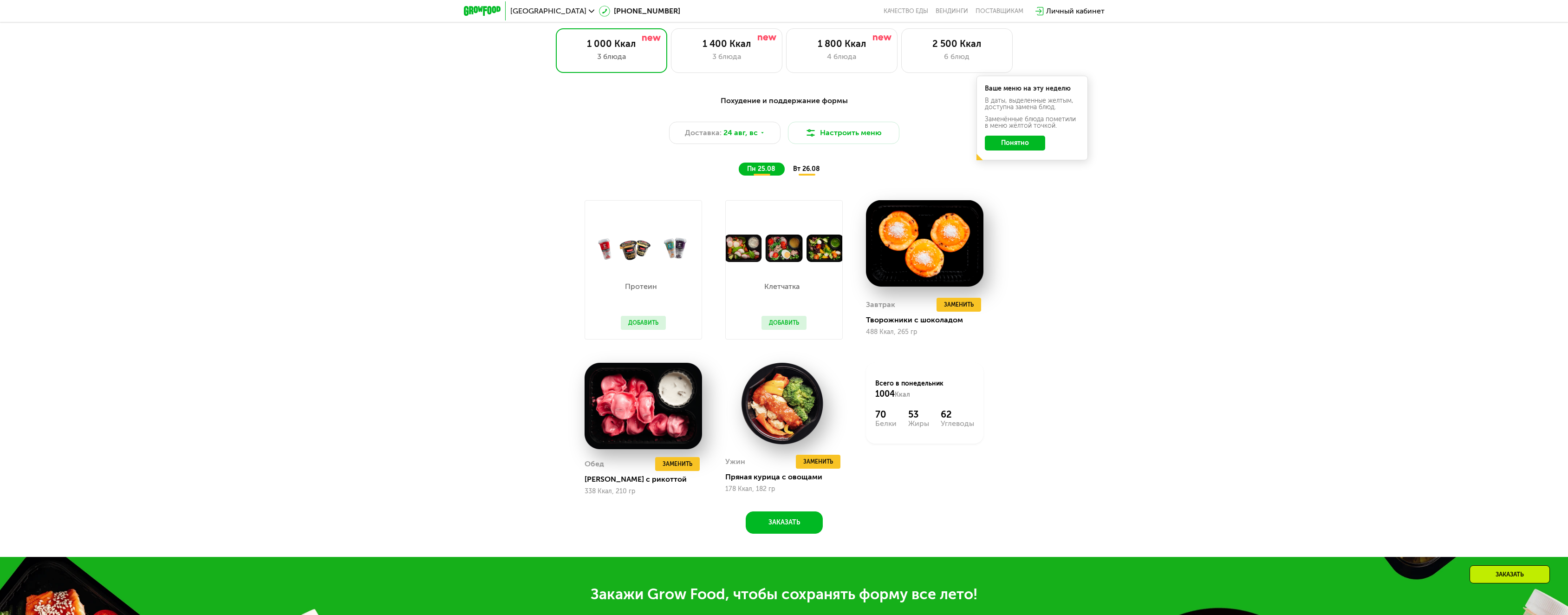
click at [805, 168] on span "вт 26.08" at bounding box center [806, 168] width 27 height 8
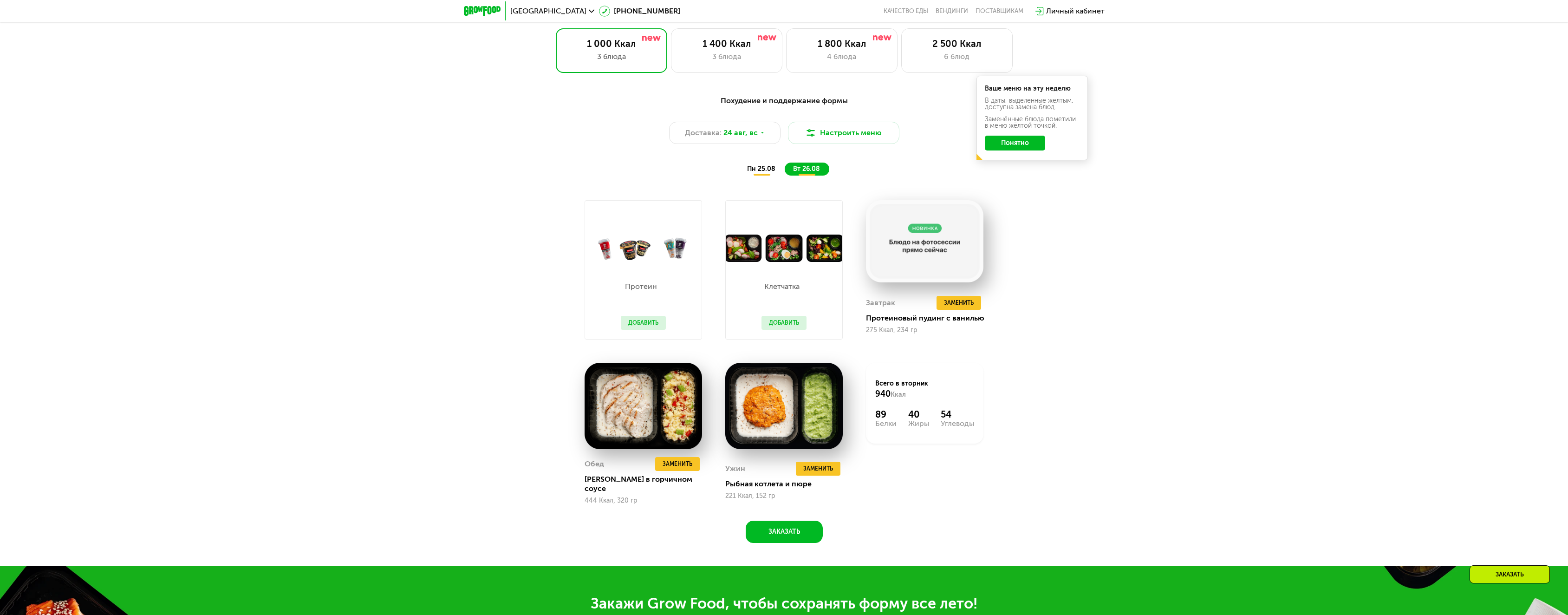
click at [785, 167] on div "пн 25.08" at bounding box center [806, 169] width 44 height 13
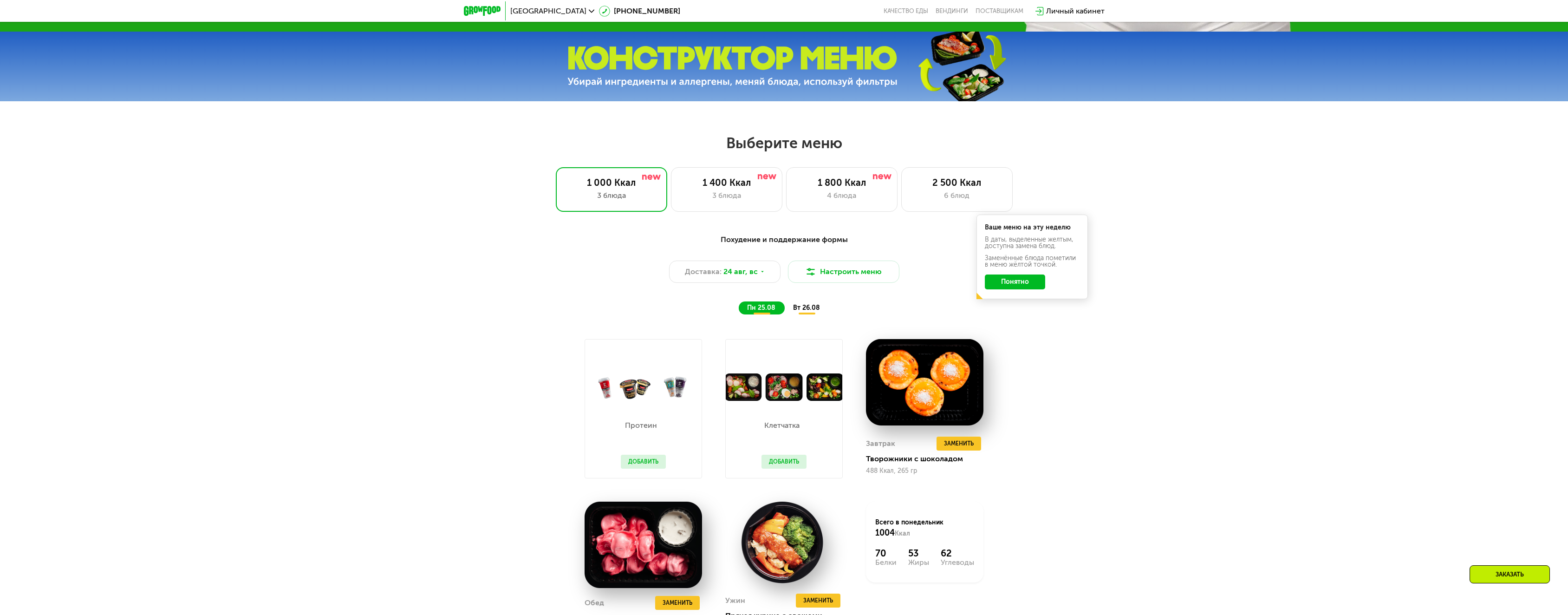
scroll to position [709, 0]
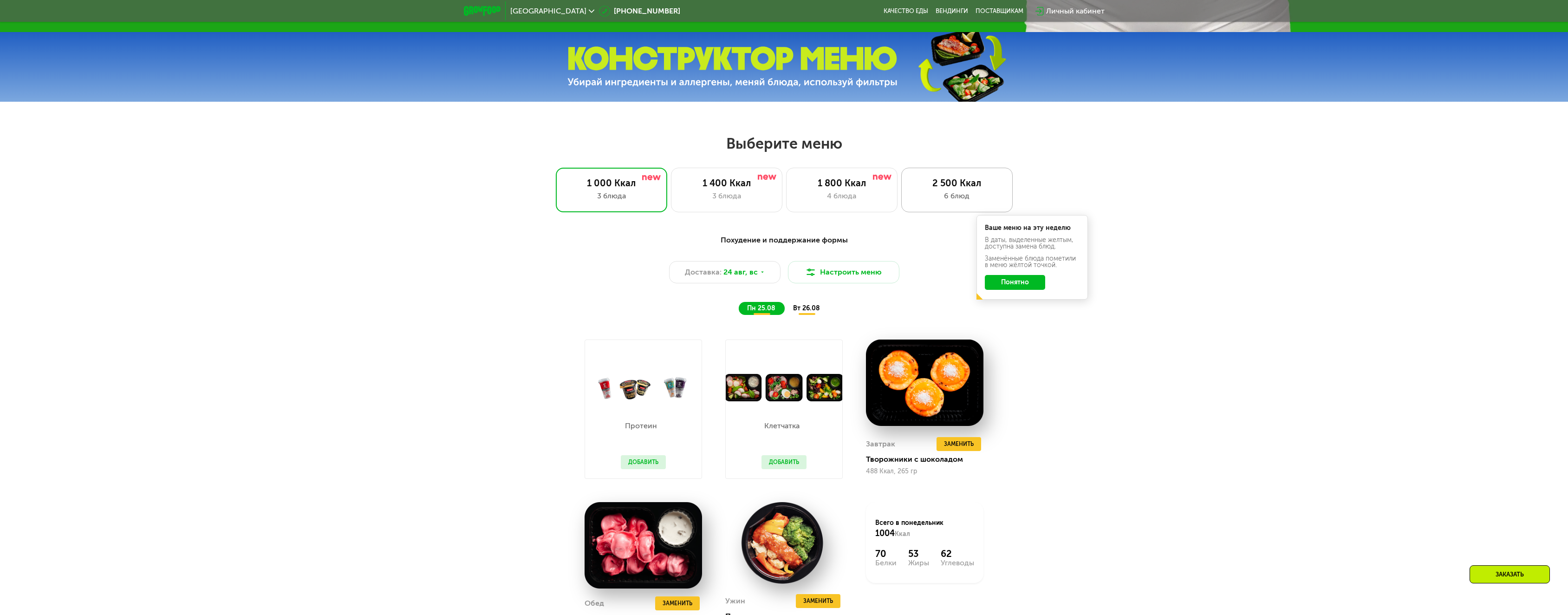
click at [947, 201] on div "6 блюд" at bounding box center [957, 196] width 92 height 11
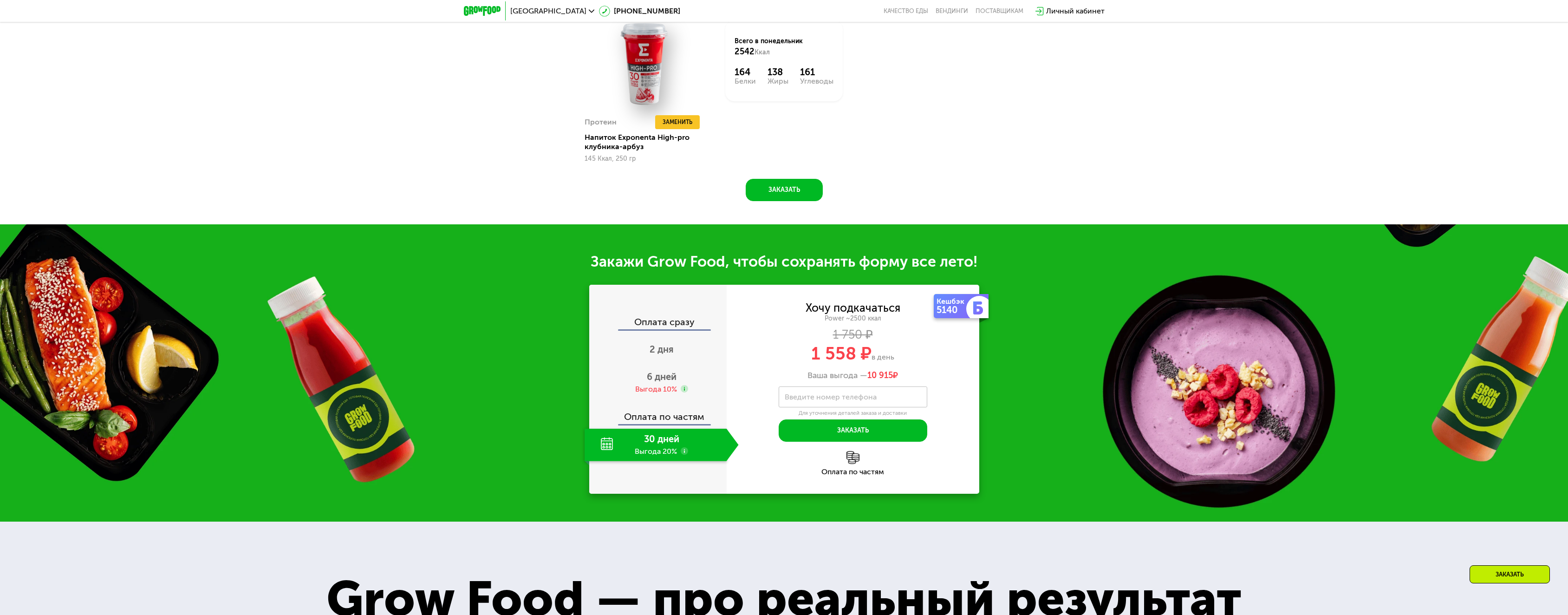
scroll to position [1498, 0]
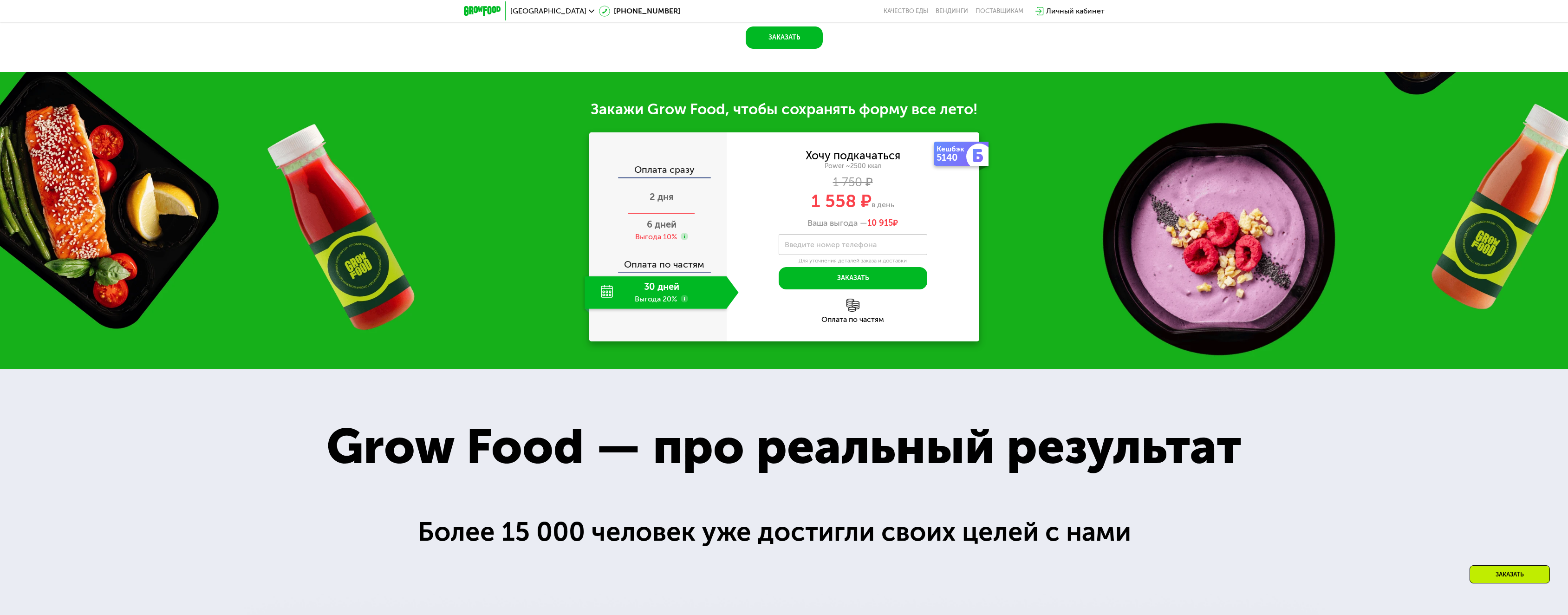
click at [667, 199] on span "2 дня" at bounding box center [661, 197] width 24 height 11
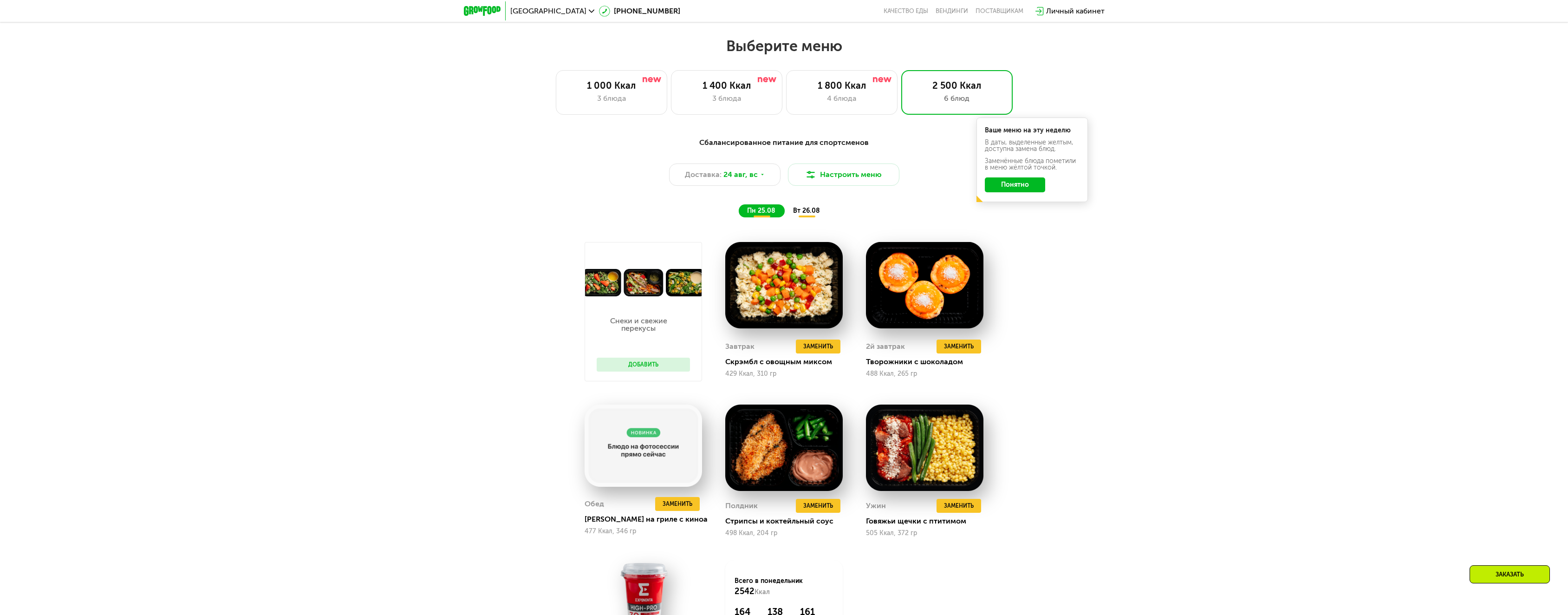
scroll to position [801, 0]
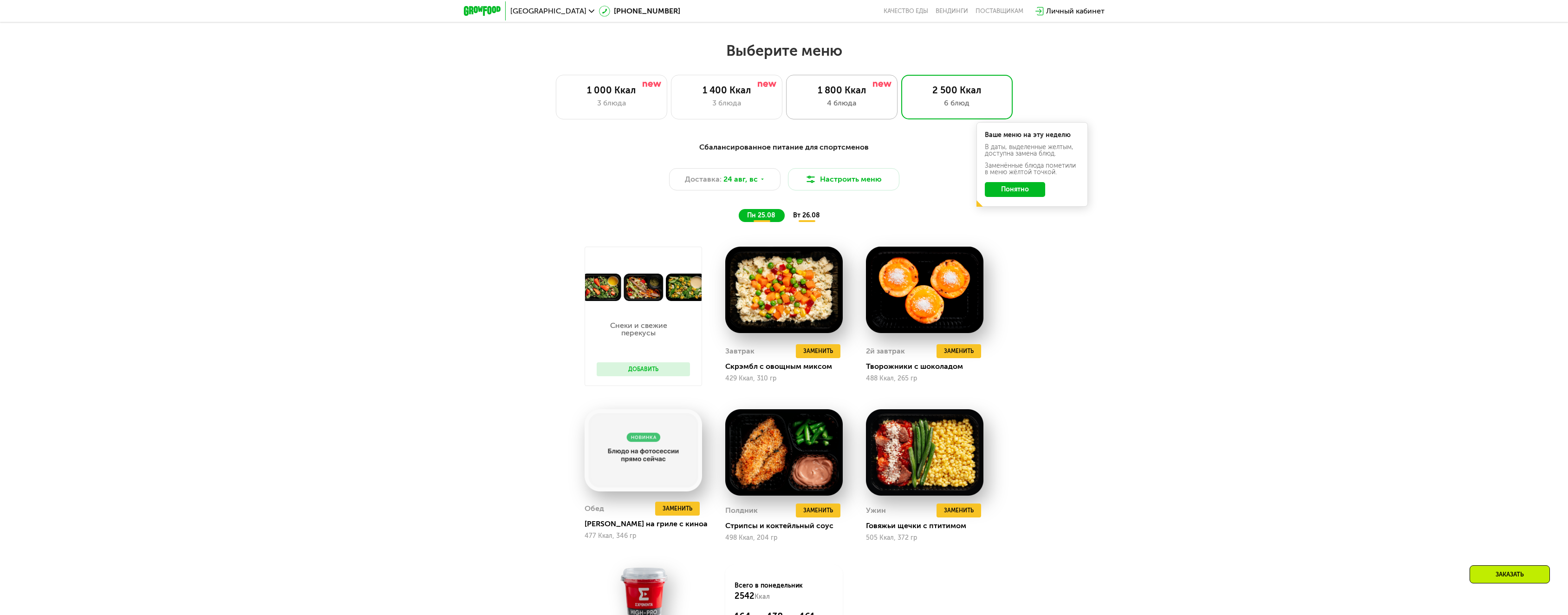
click at [833, 106] on div "4 блюда" at bounding box center [841, 103] width 92 height 11
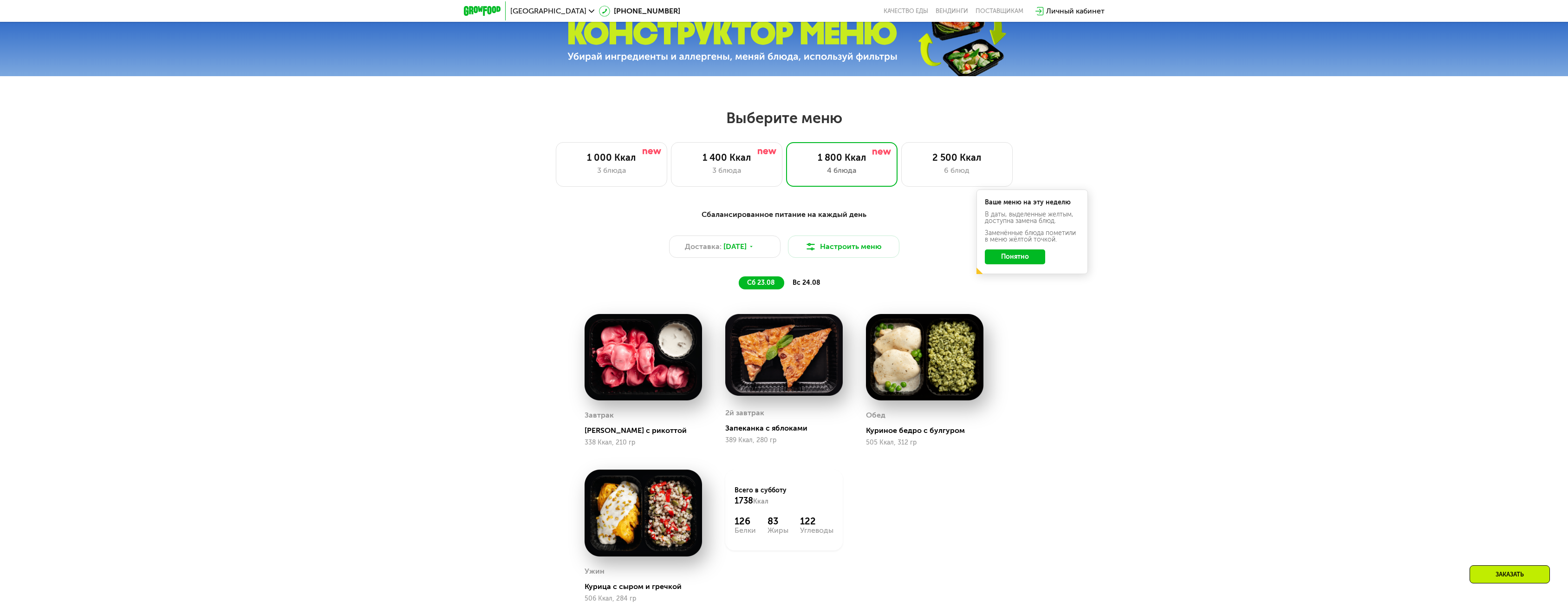
scroll to position [709, 0]
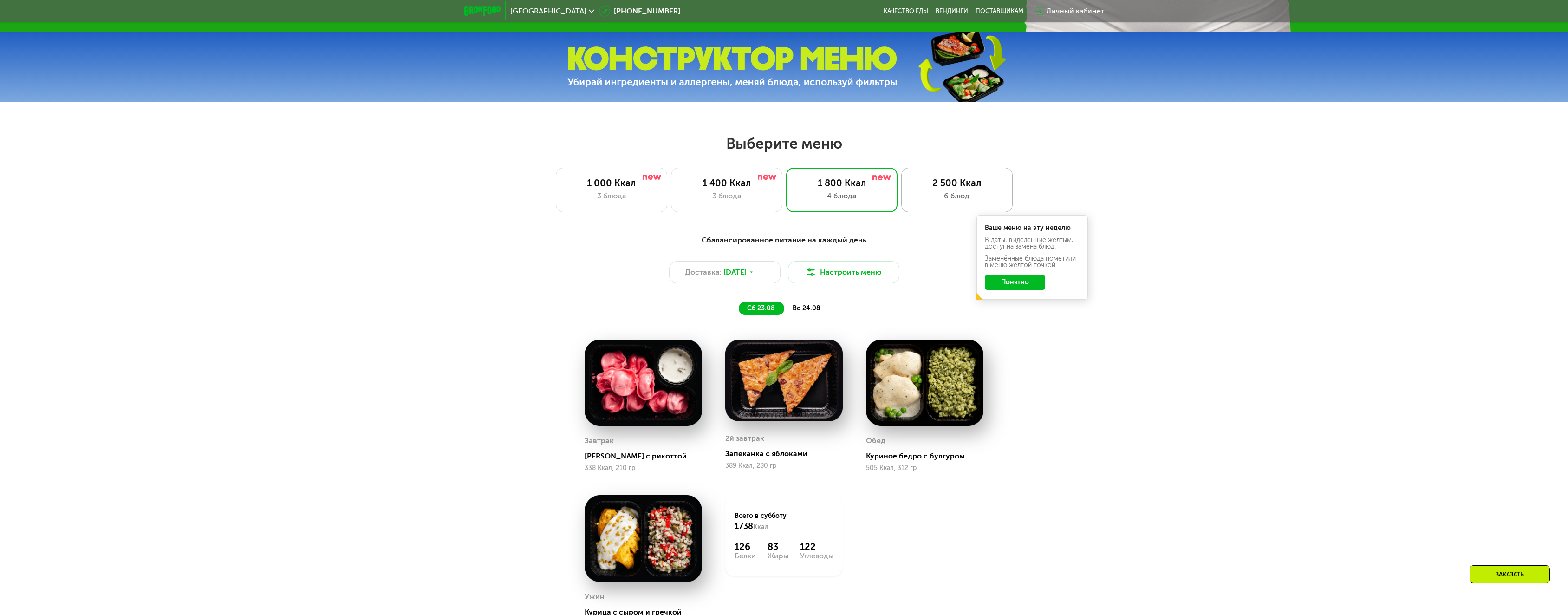
click at [933, 188] on div "2 500 Ккал" at bounding box center [957, 183] width 92 height 11
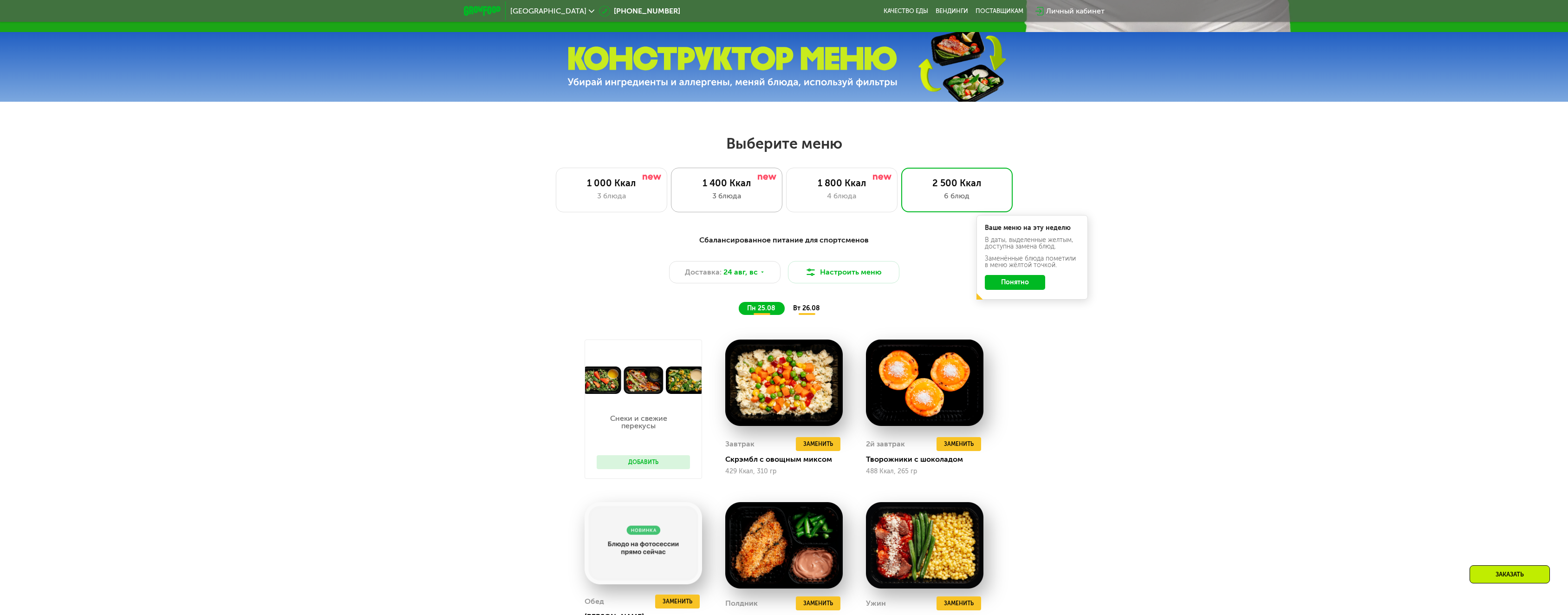
click at [718, 201] on div "3 блюда" at bounding box center [726, 196] width 92 height 11
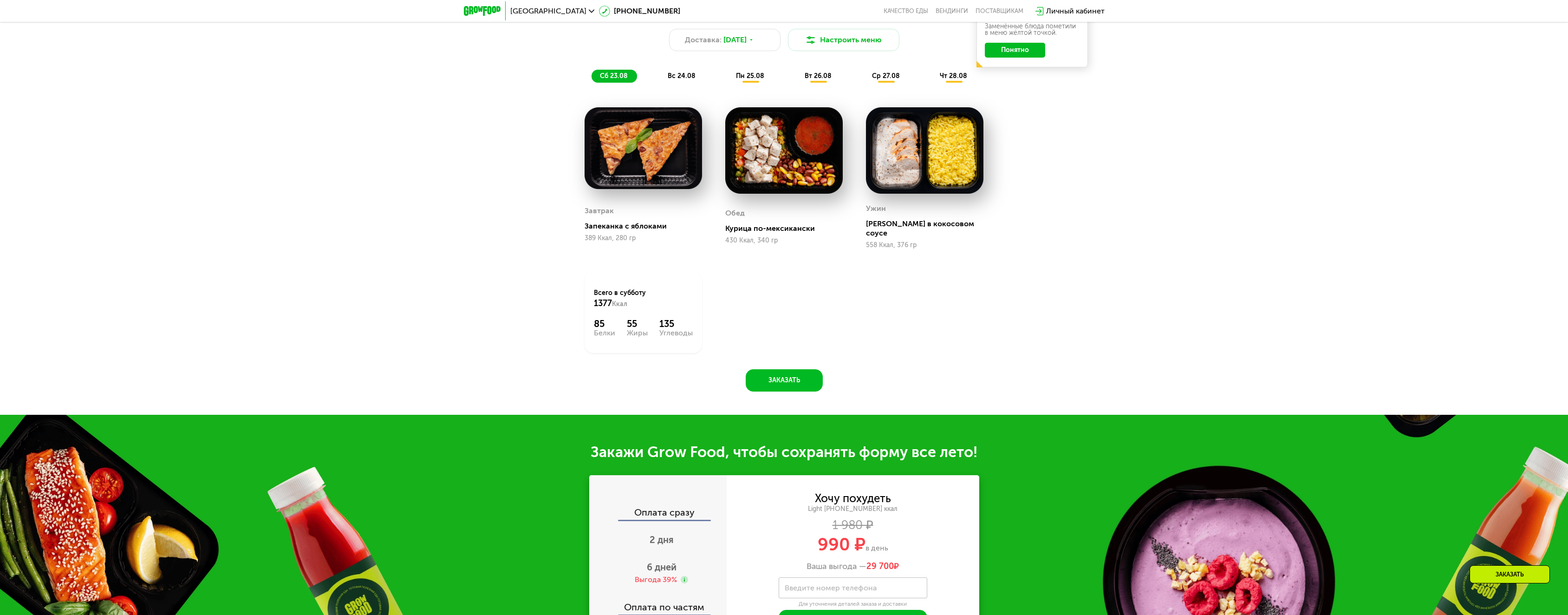
scroll to position [1126, 0]
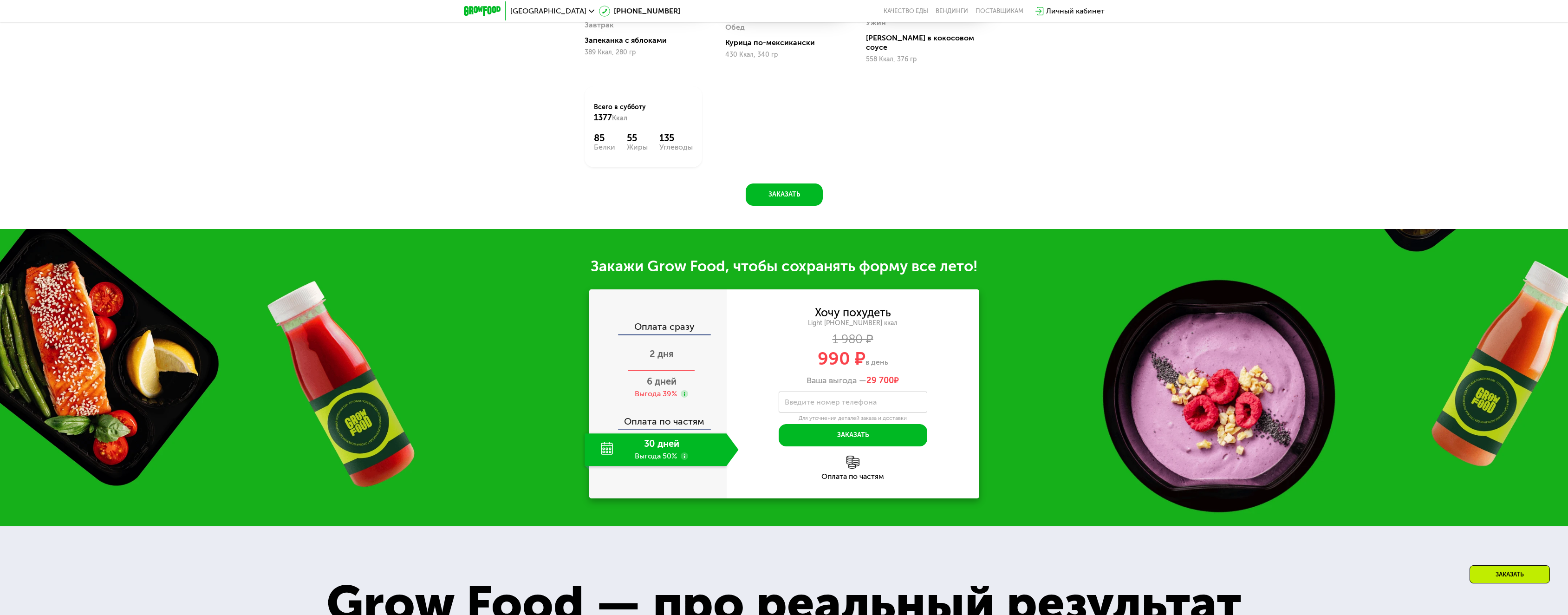
click at [646, 349] on div "2 дня" at bounding box center [661, 355] width 154 height 32
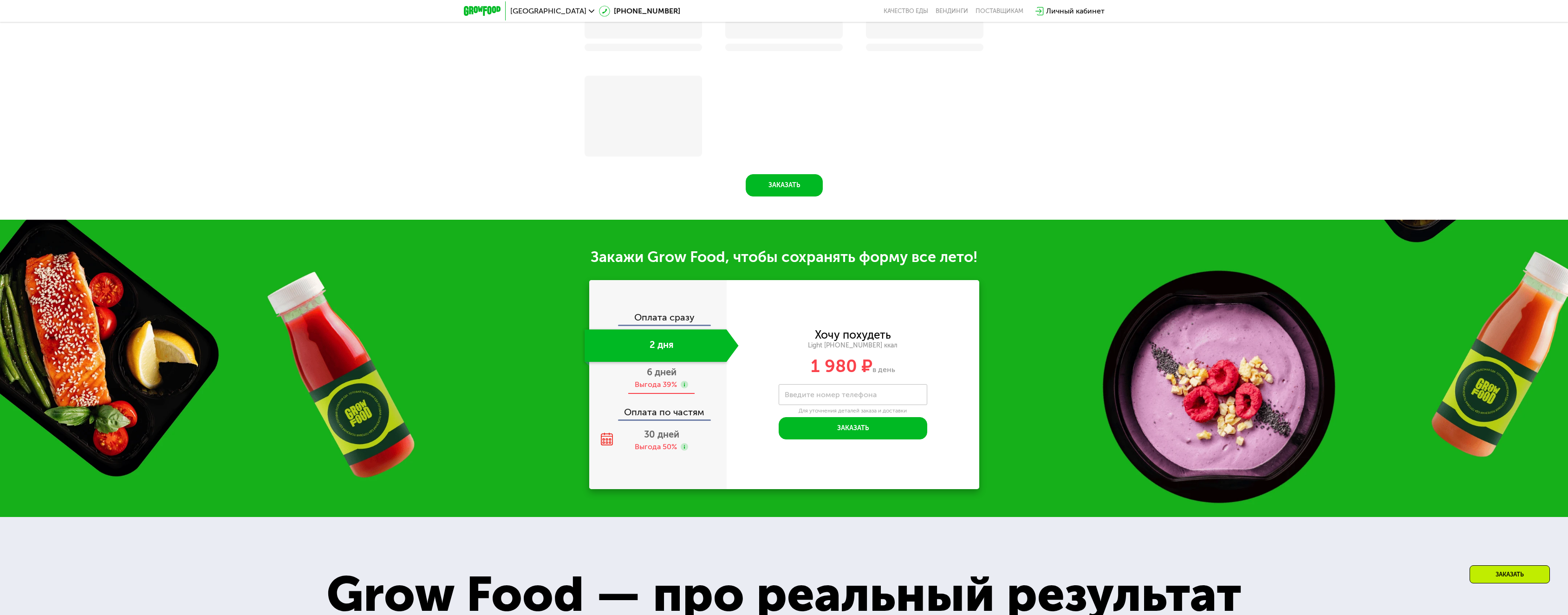
scroll to position [1185, 0]
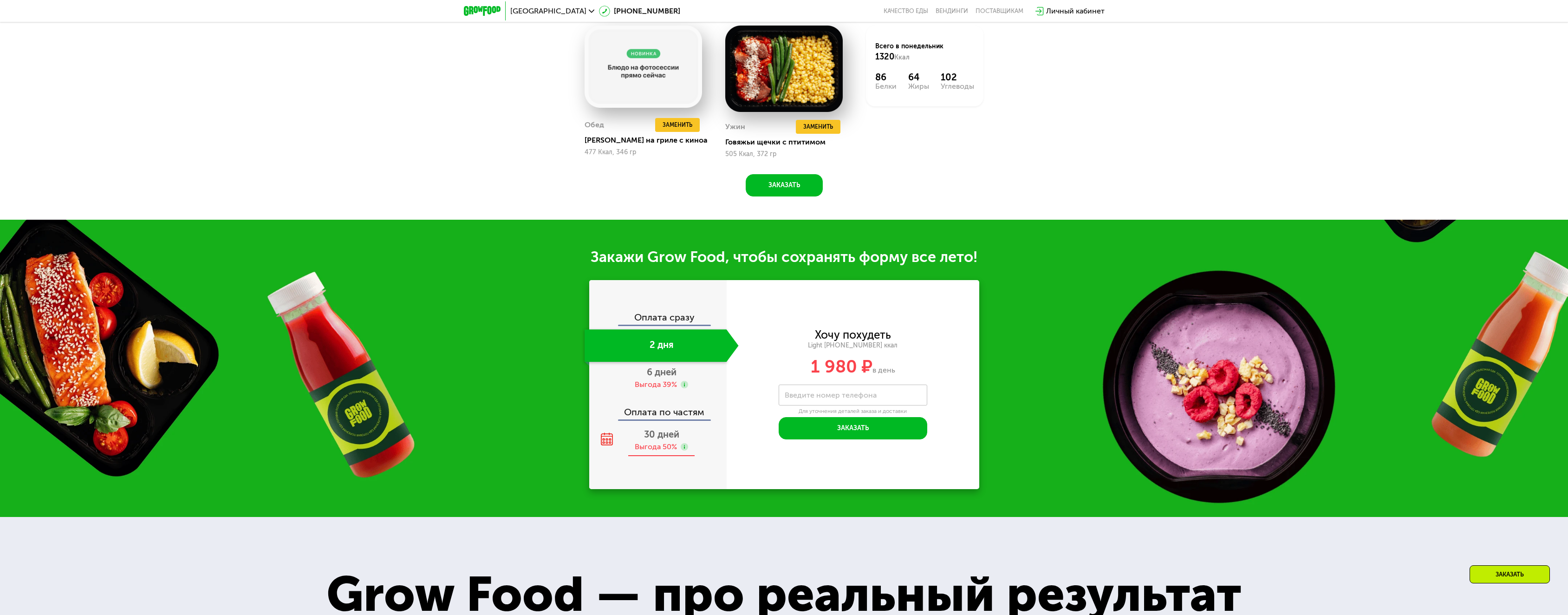
click at [660, 439] on span "30 дней" at bounding box center [662, 434] width 36 height 11
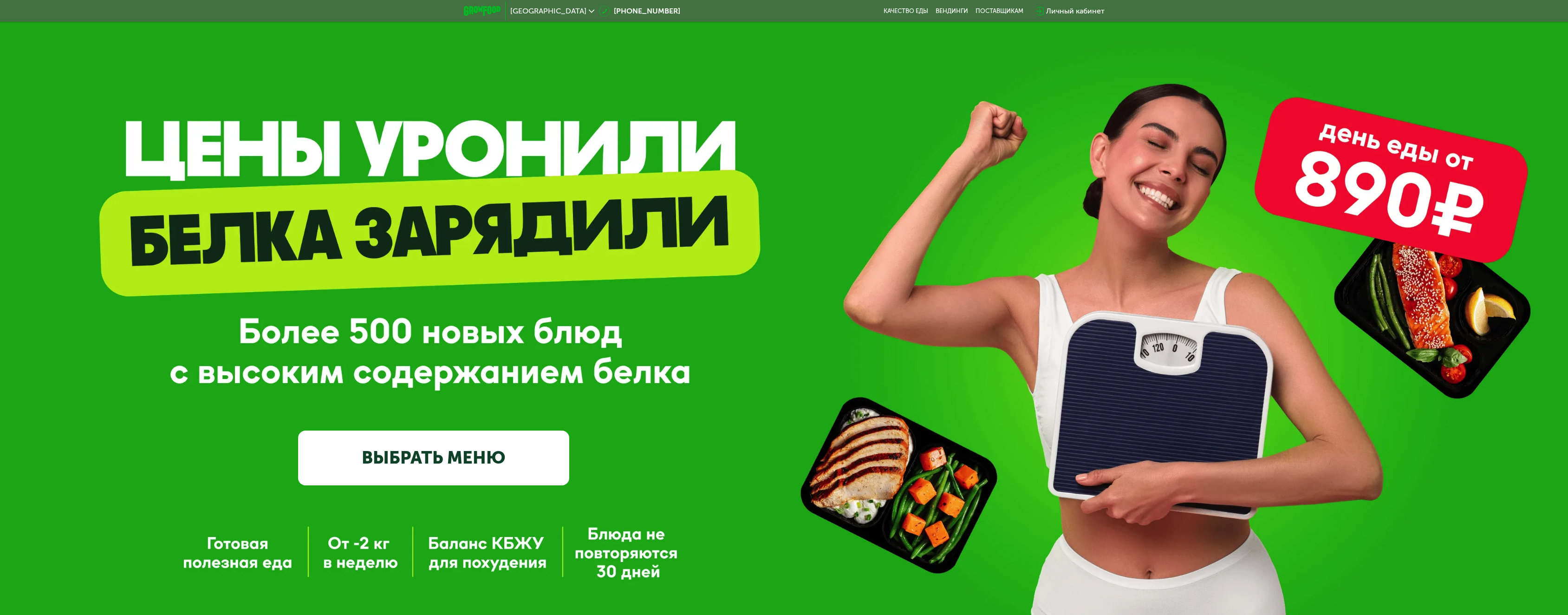
scroll to position [0, 0]
